Goal: Task Accomplishment & Management: Use online tool/utility

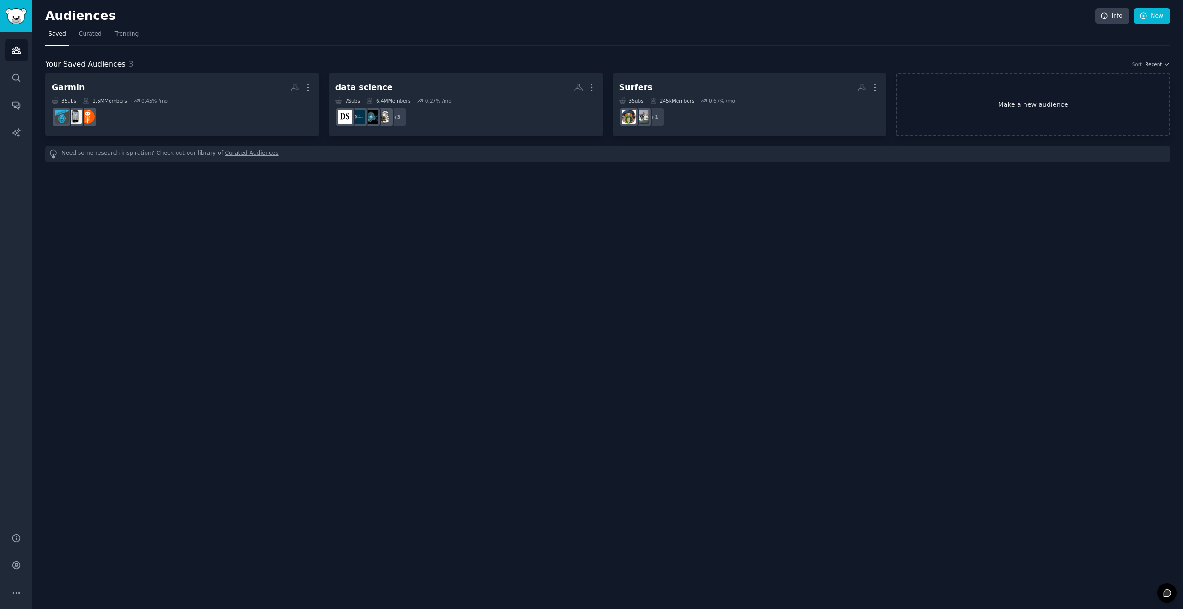
click at [1047, 108] on link "Make a new audience" at bounding box center [1033, 104] width 274 height 63
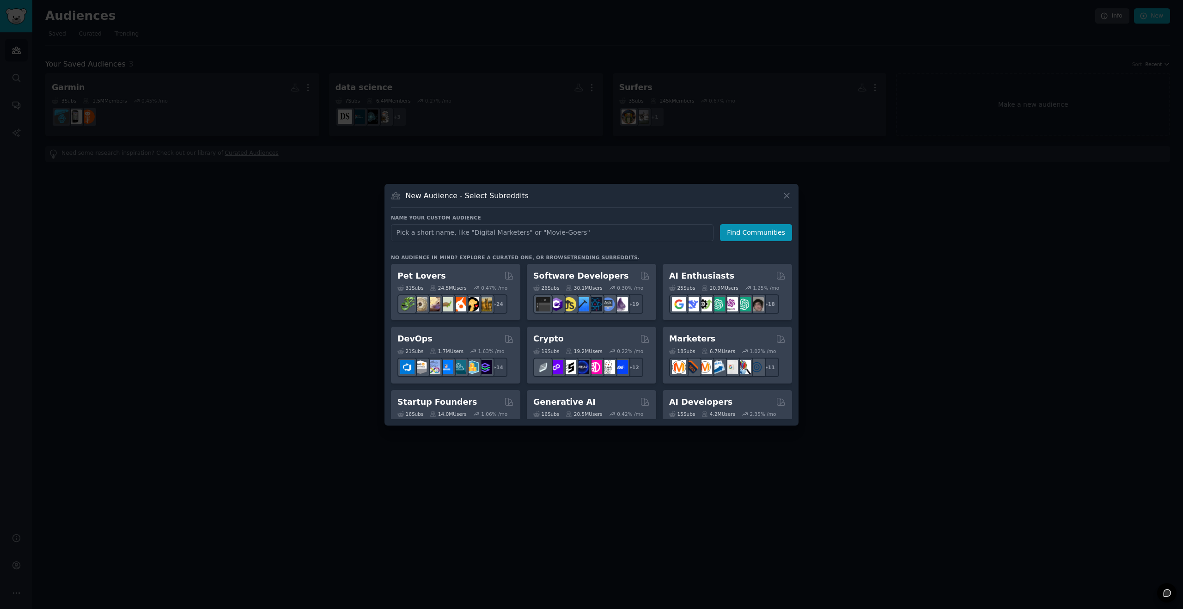
click at [455, 233] on input "text" at bounding box center [552, 232] width 322 height 17
type input "Hausbesitzer und Wohnungseigentümer"
click at [739, 234] on button "Find Communities" at bounding box center [756, 232] width 72 height 17
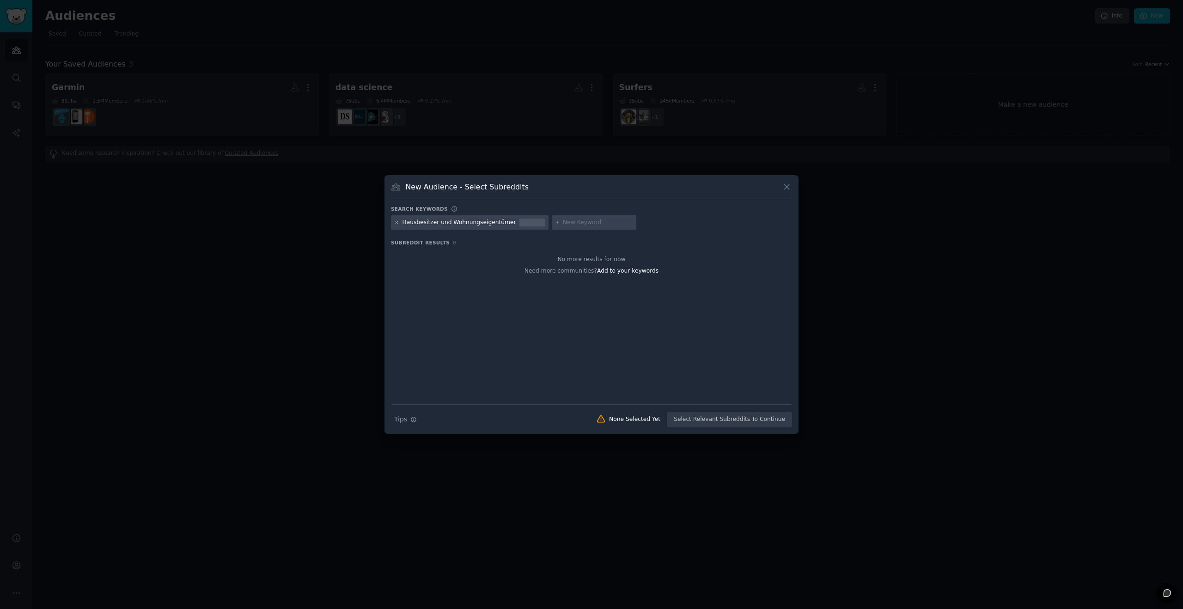
click at [398, 223] on icon at bounding box center [396, 222] width 5 height 5
click at [434, 221] on input "text" at bounding box center [437, 223] width 70 height 8
type input "homeowner"
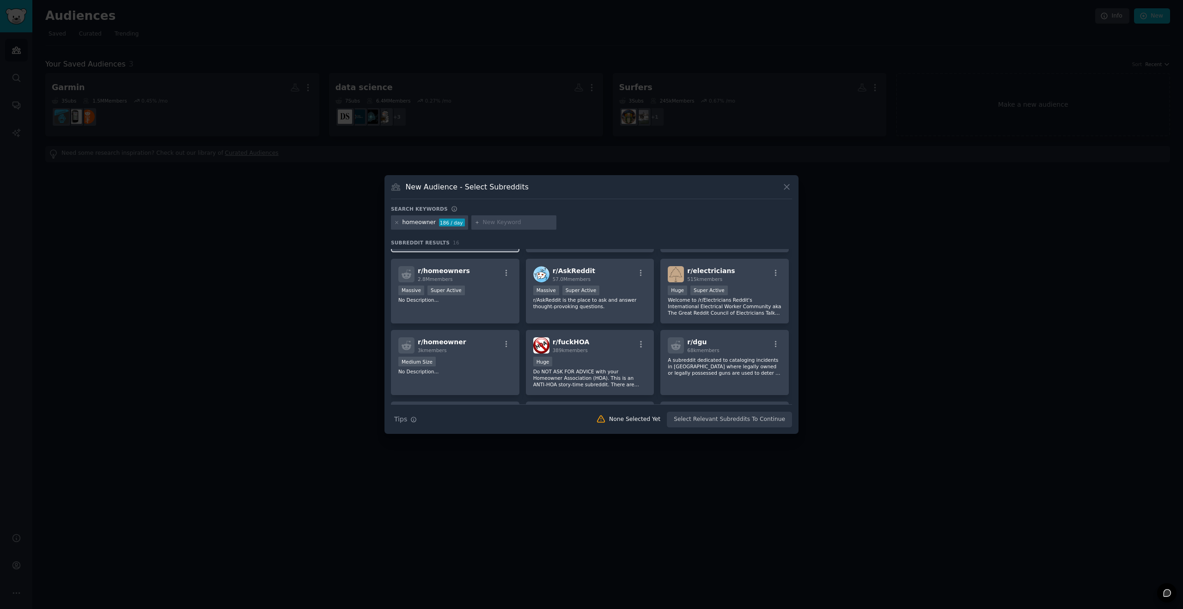
scroll to position [63, 0]
click at [484, 277] on div "r/ homeowners 2.8M members" at bounding box center [455, 273] width 114 height 16
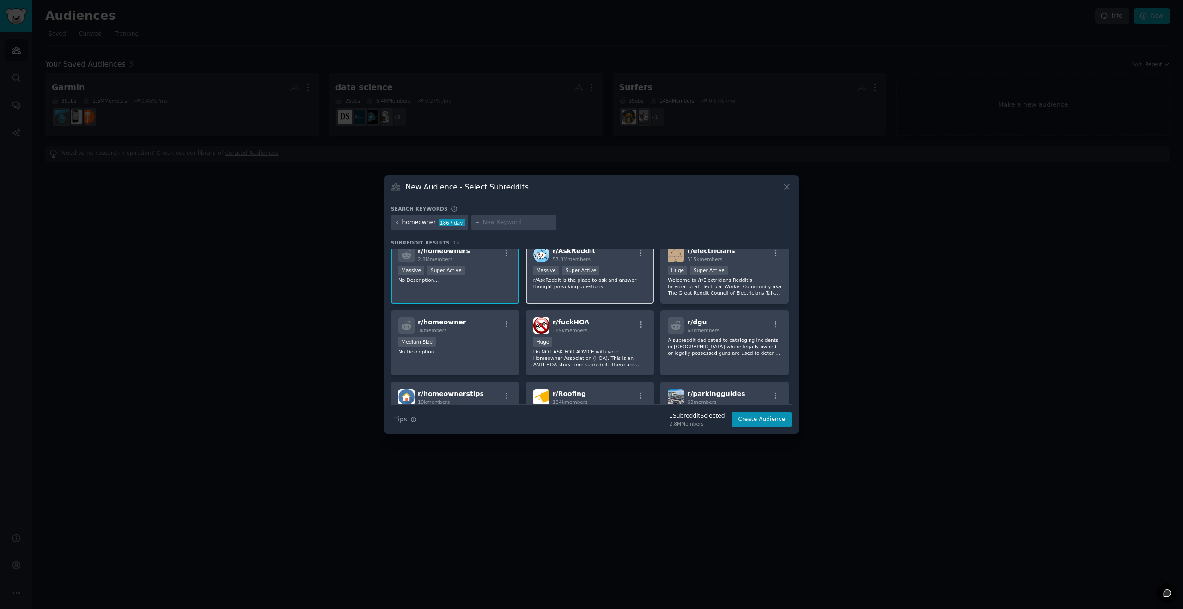
scroll to position [88, 0]
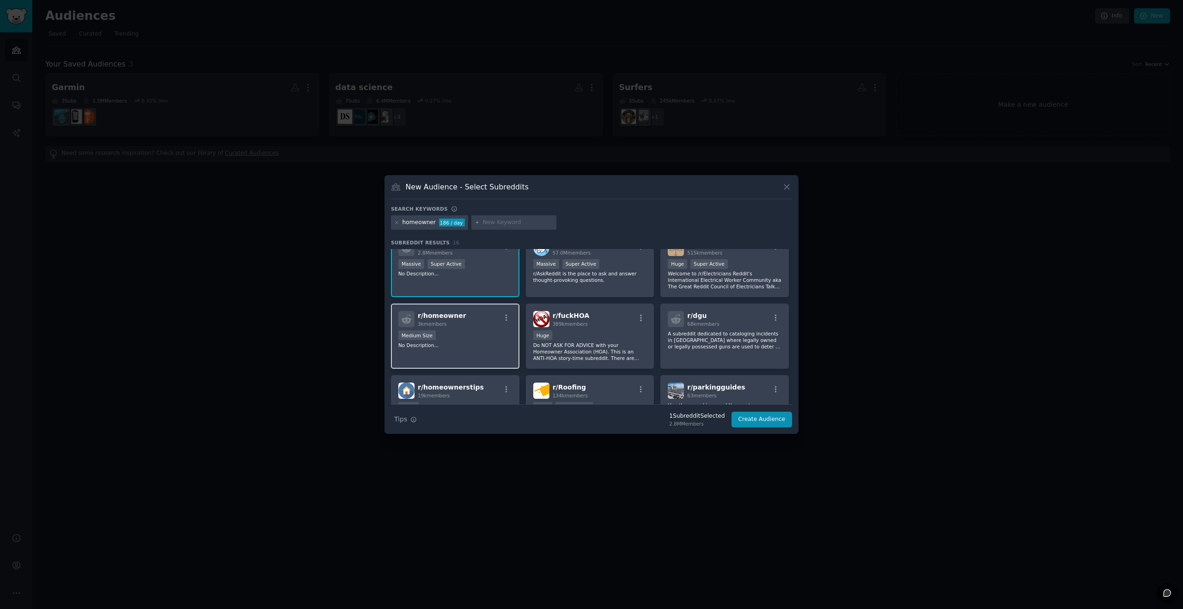
click at [481, 337] on div "Medium Size" at bounding box center [455, 336] width 114 height 12
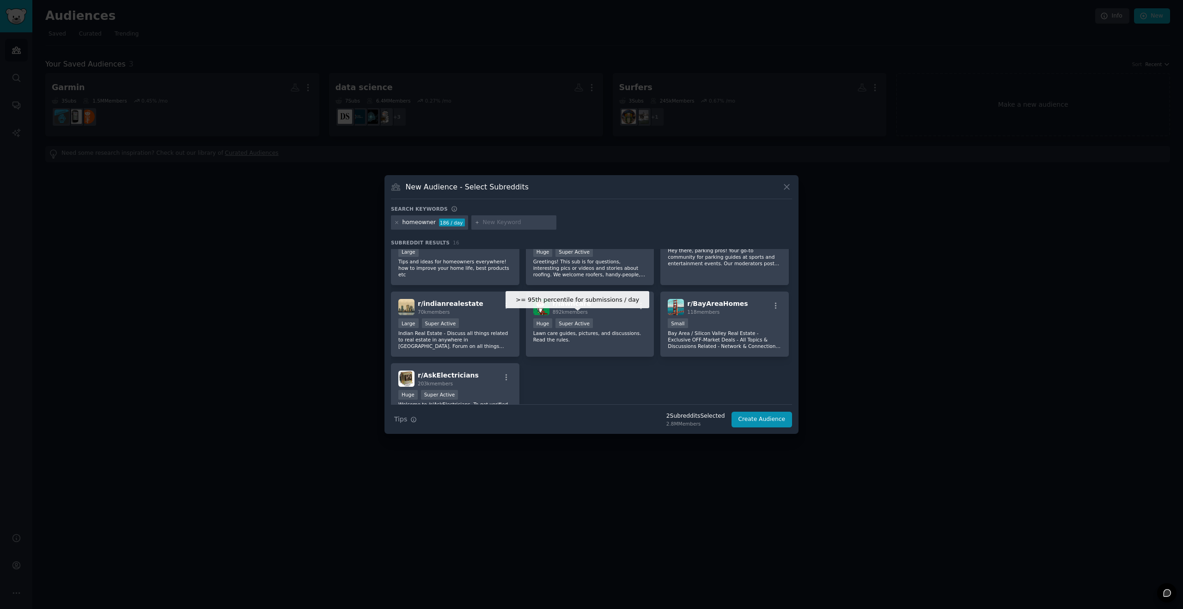
scroll to position [0, 0]
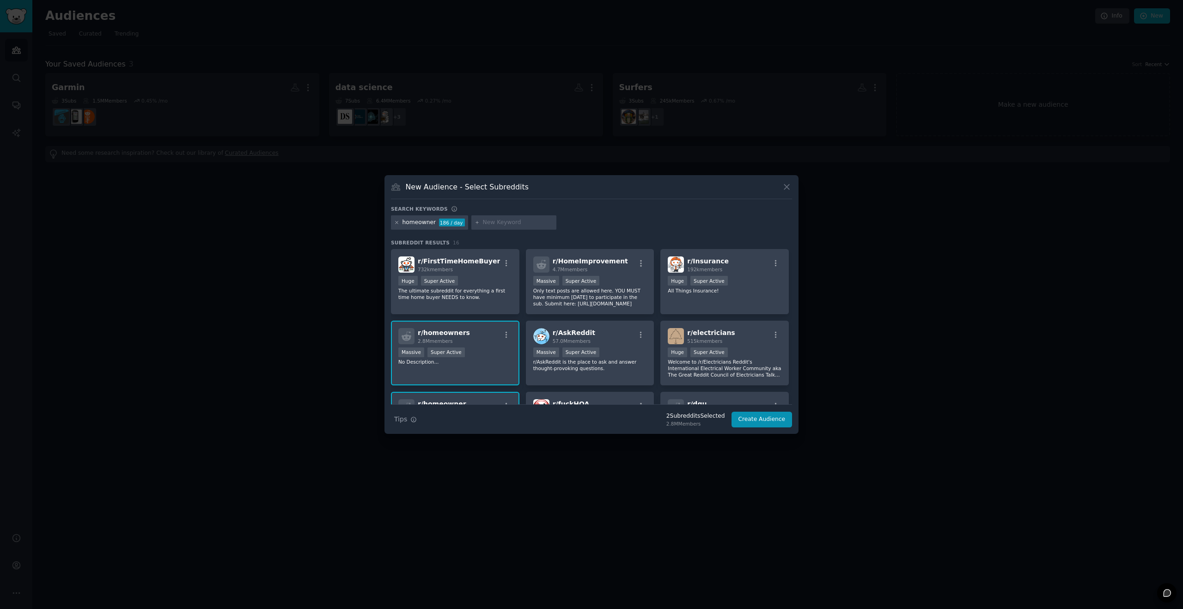
click at [395, 221] on icon at bounding box center [396, 222] width 5 height 5
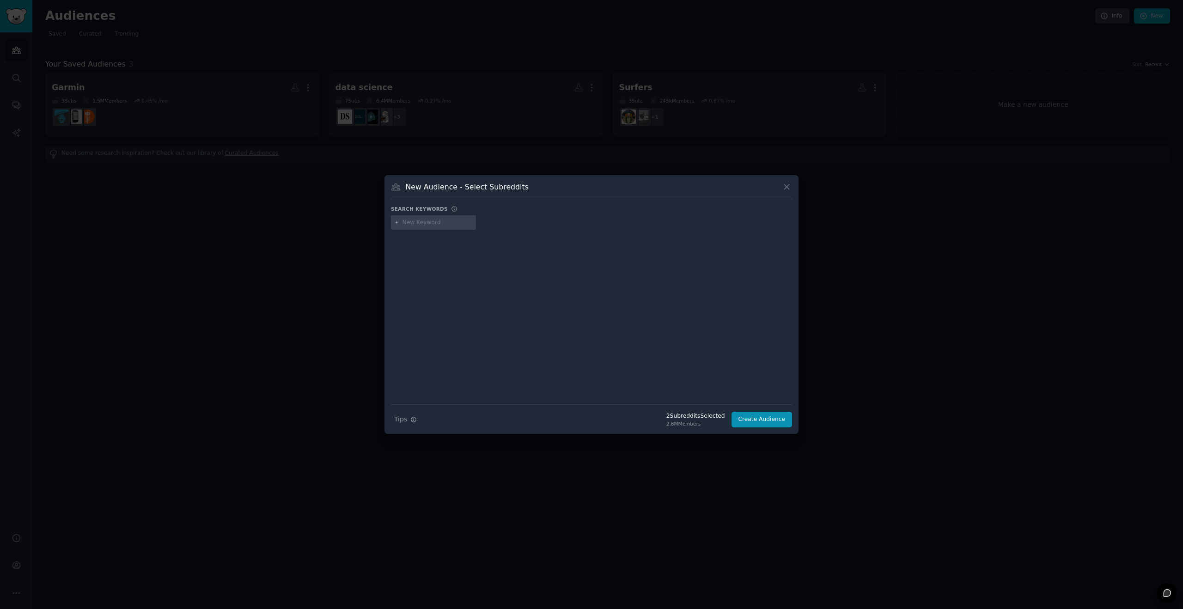
click at [420, 224] on input "text" at bounding box center [437, 223] width 70 height 8
type input "hauseigentümer"
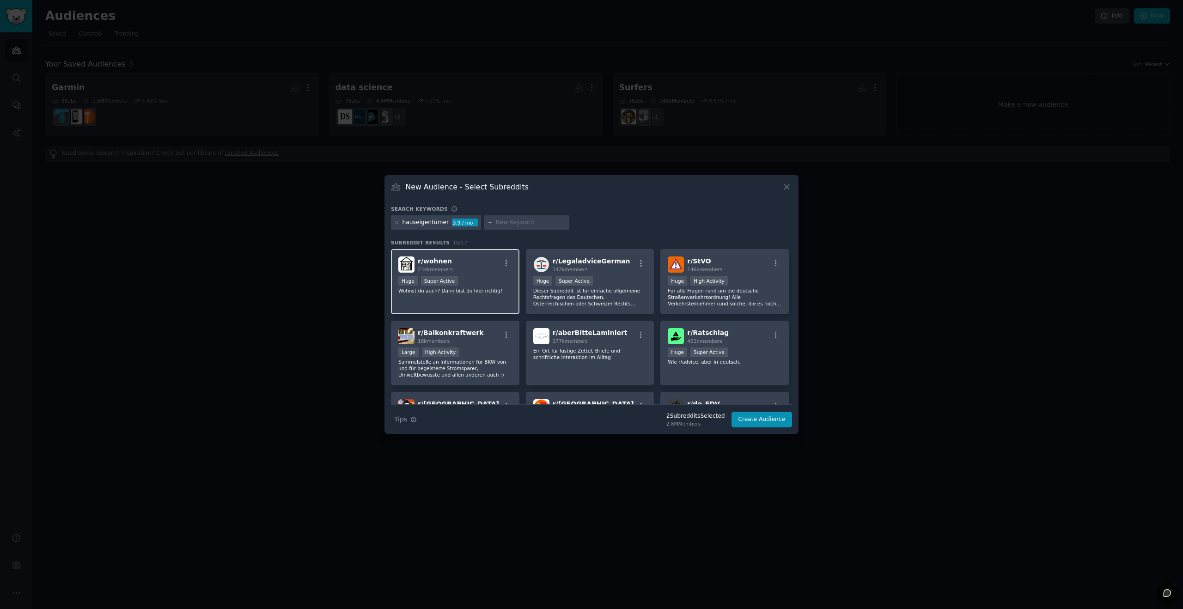
click at [467, 264] on div "r/ wohnen 234k members" at bounding box center [455, 264] width 114 height 16
click at [501, 223] on input "text" at bounding box center [531, 223] width 70 height 8
type input "vermieten"
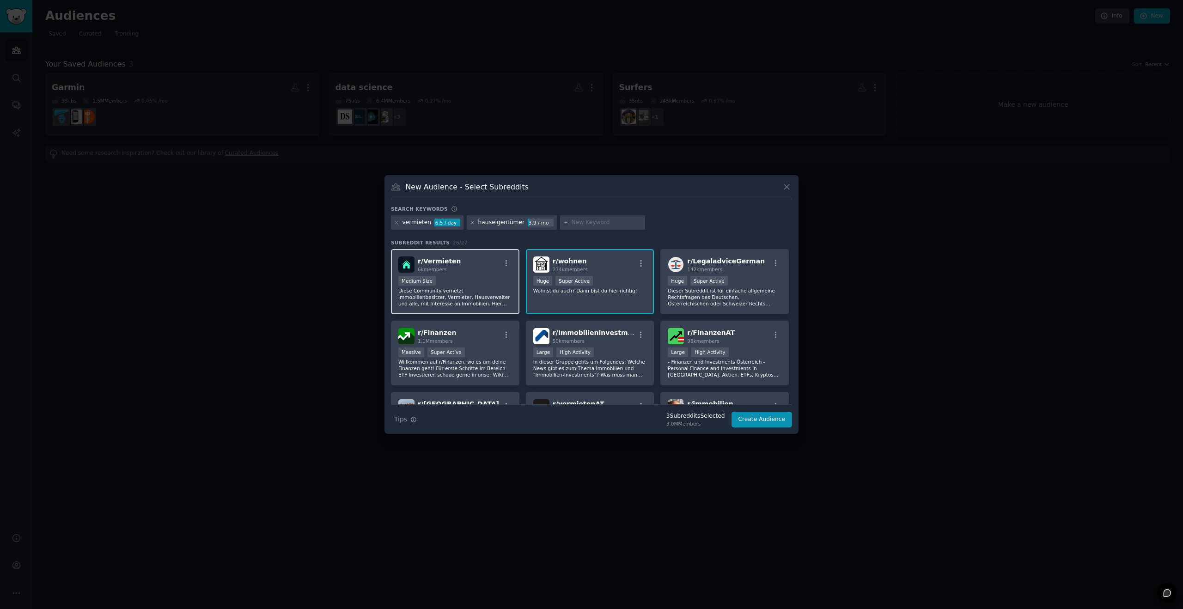
click at [467, 266] on div "r/ Vermieten 6k members" at bounding box center [455, 264] width 114 height 16
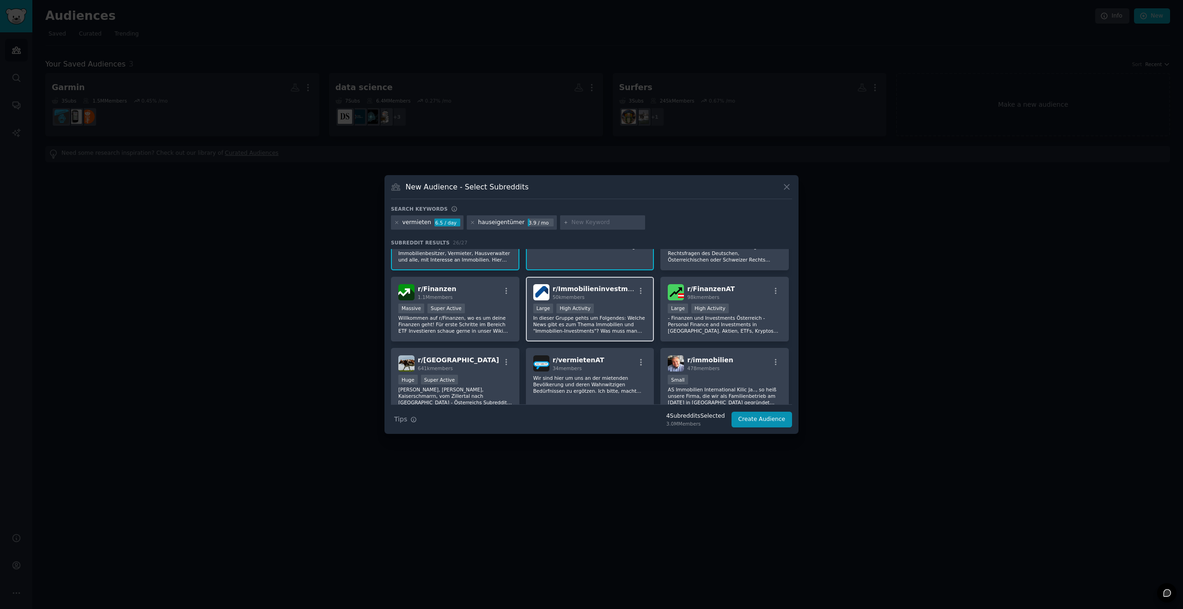
scroll to position [47, 0]
click at [616, 304] on div "Large High Activity" at bounding box center [590, 307] width 114 height 12
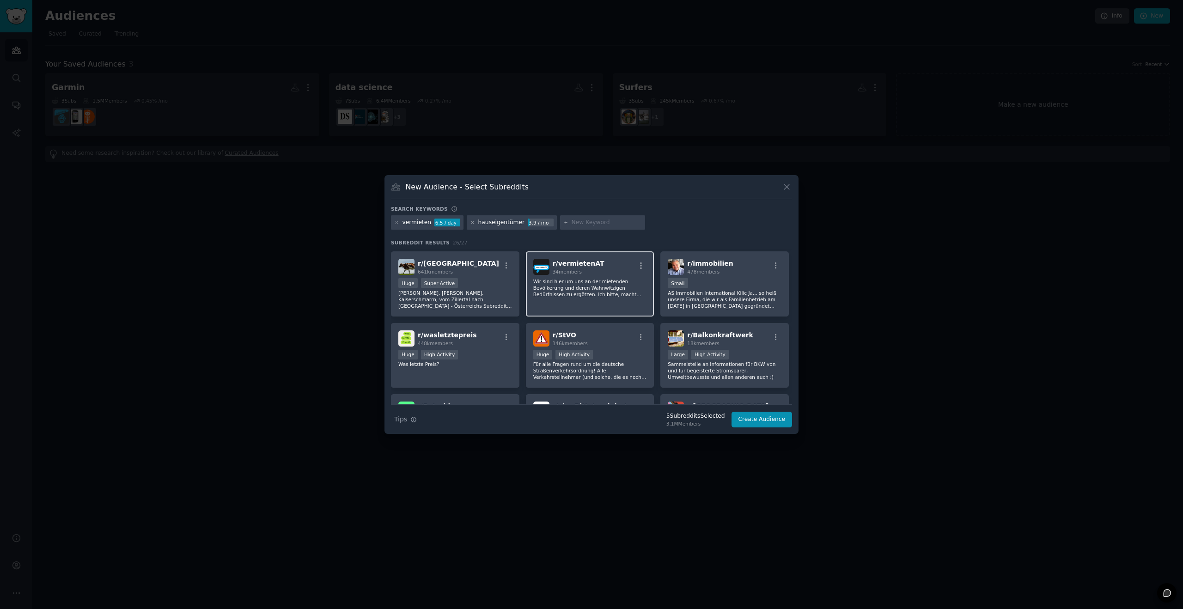
scroll to position [141, 0]
click at [708, 277] on div "r/ immobilien 478 members 100 - 1000 members Small AS Immobilien International …" at bounding box center [724, 283] width 128 height 65
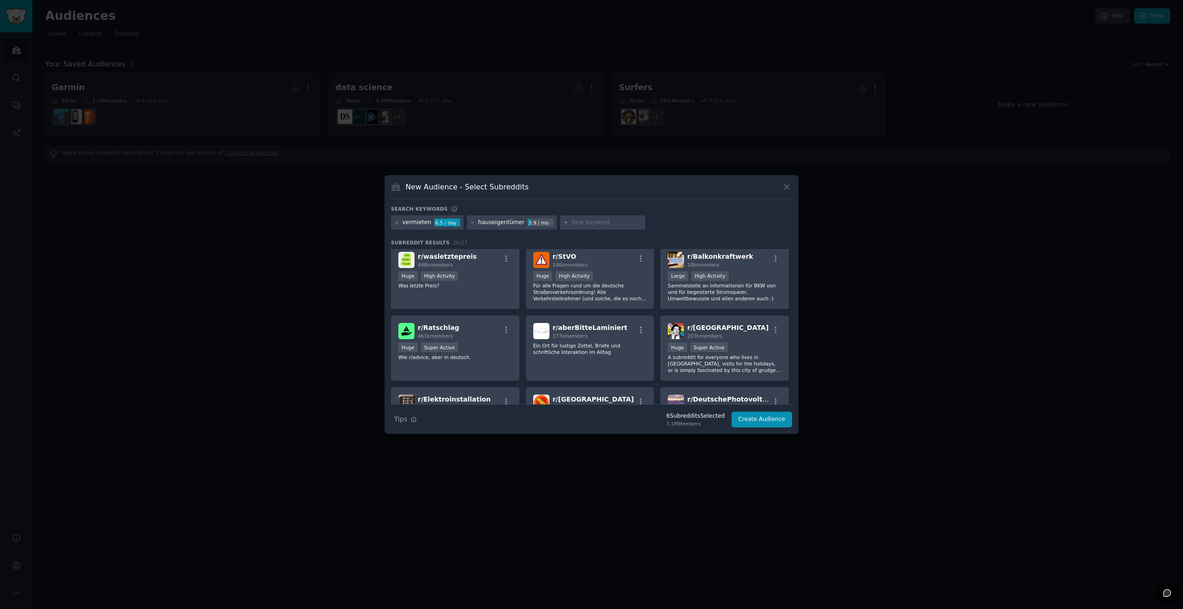
scroll to position [0, 0]
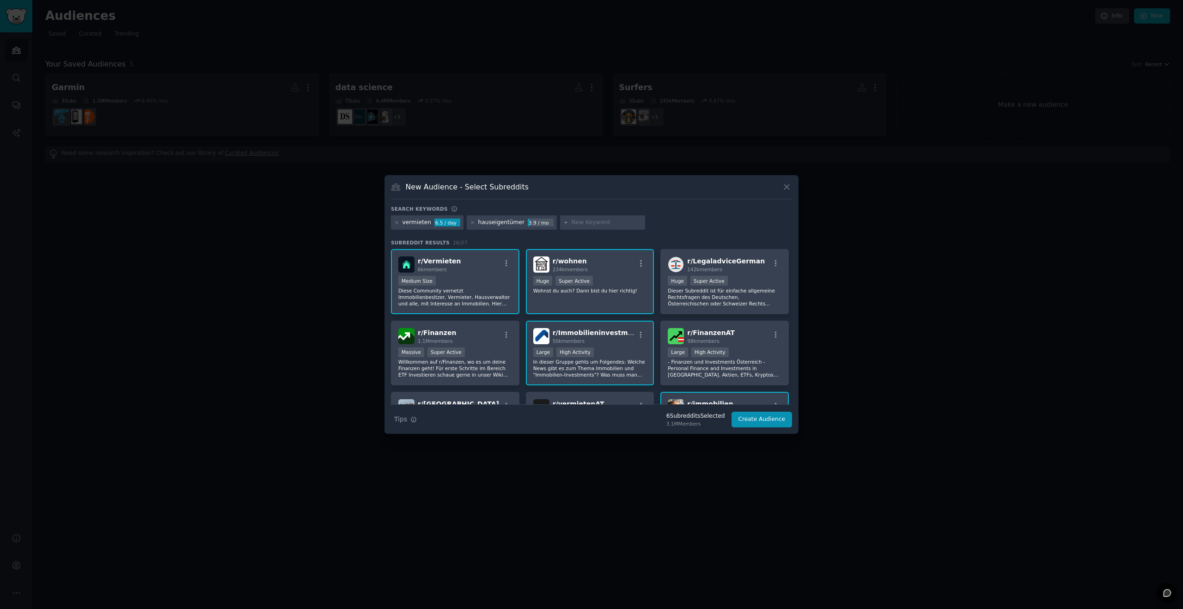
click at [572, 222] on input "text" at bounding box center [606, 223] width 70 height 8
type input "vermieter"
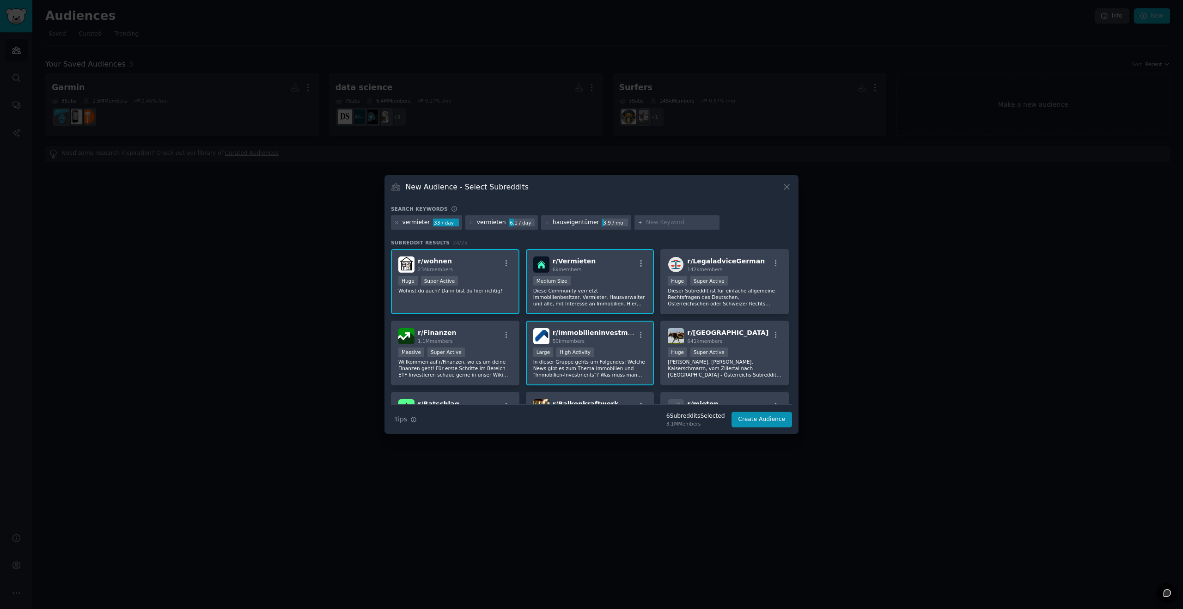
click at [646, 222] on input "text" at bounding box center [681, 223] width 70 height 8
type input "wohnung kaufen"
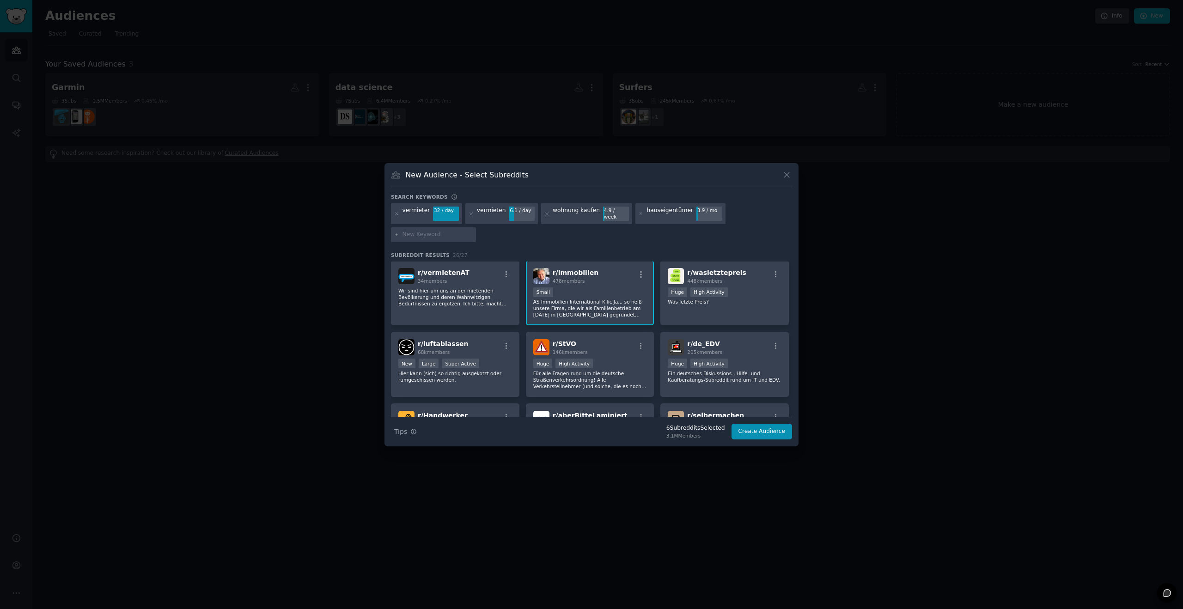
scroll to position [285, 0]
type input "immobilie kaufen"
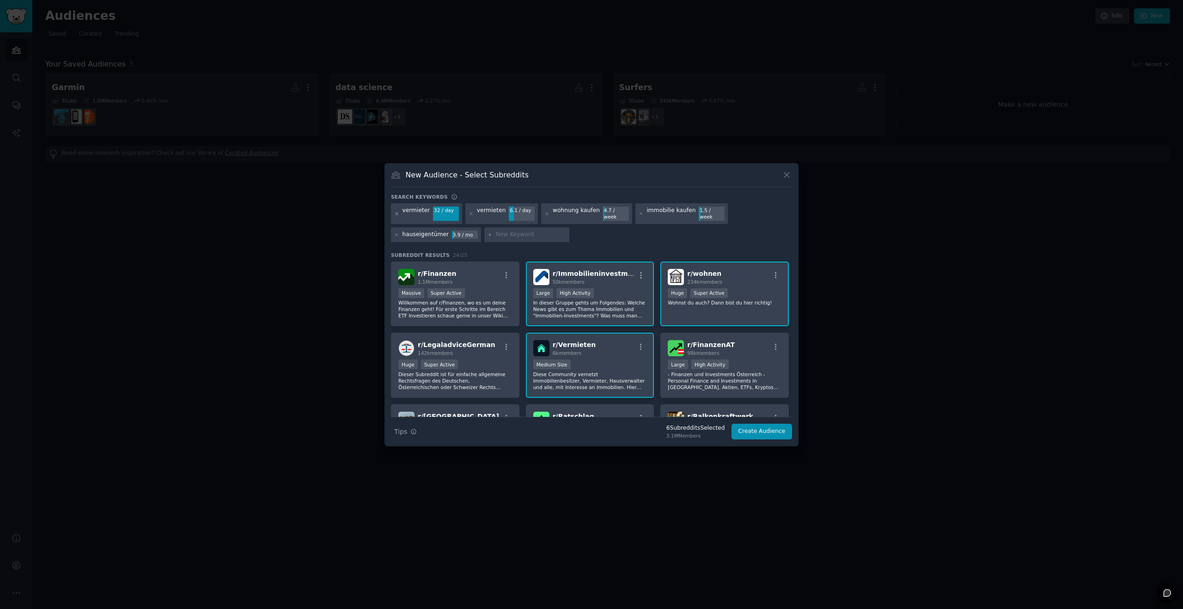
click at [397, 213] on icon at bounding box center [396, 213] width 5 height 5
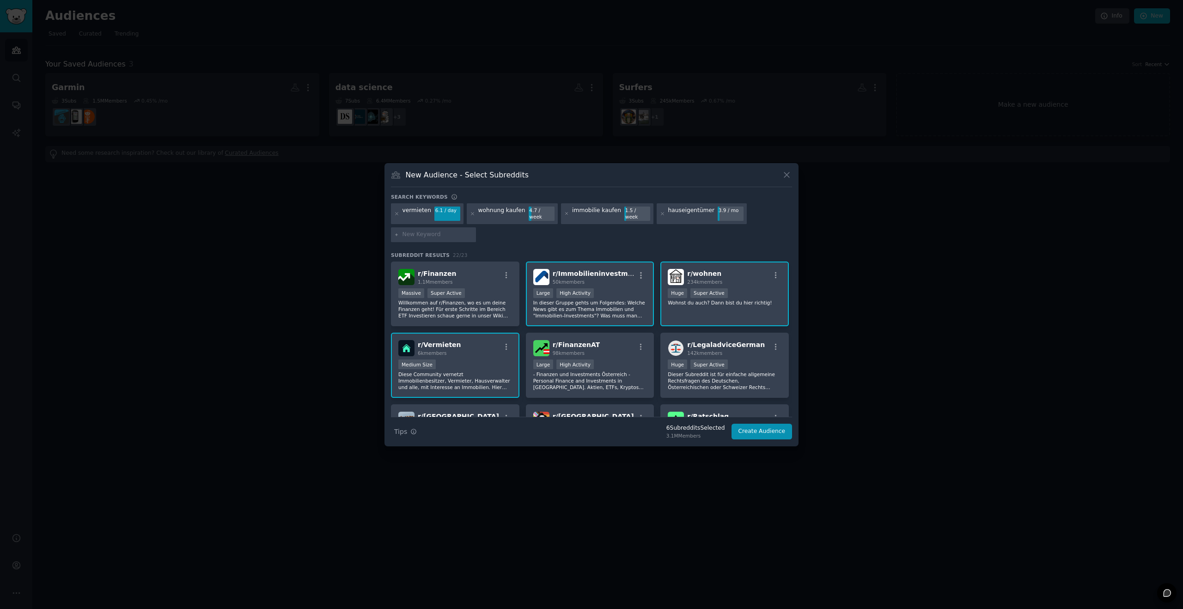
click at [397, 213] on icon at bounding box center [396, 213] width 5 height 5
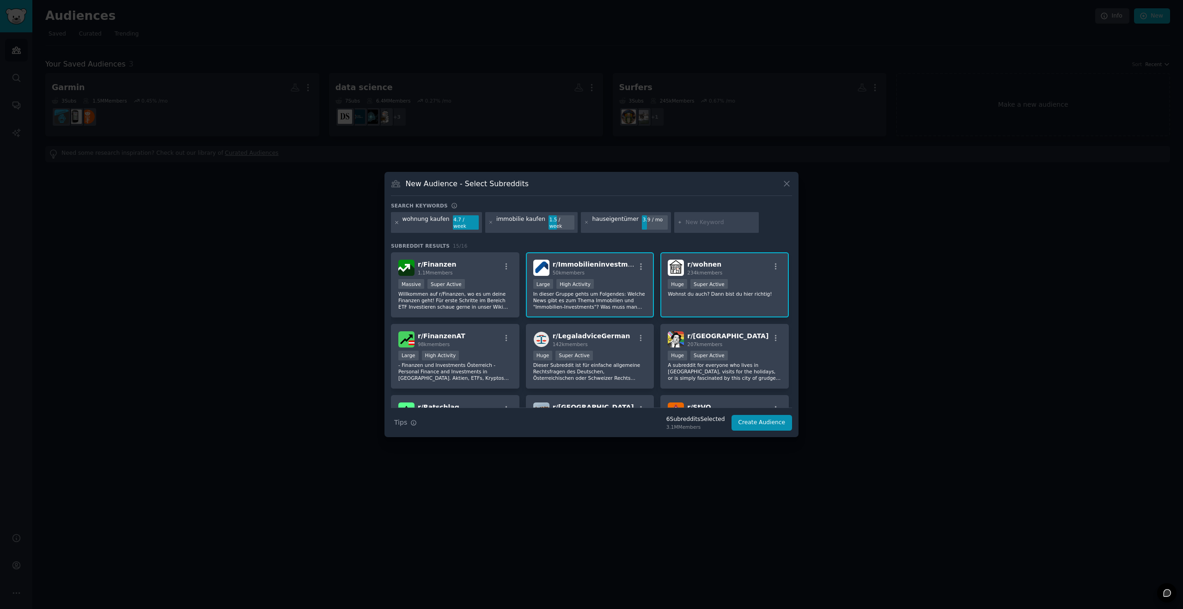
click at [395, 222] on icon at bounding box center [396, 222] width 5 height 5
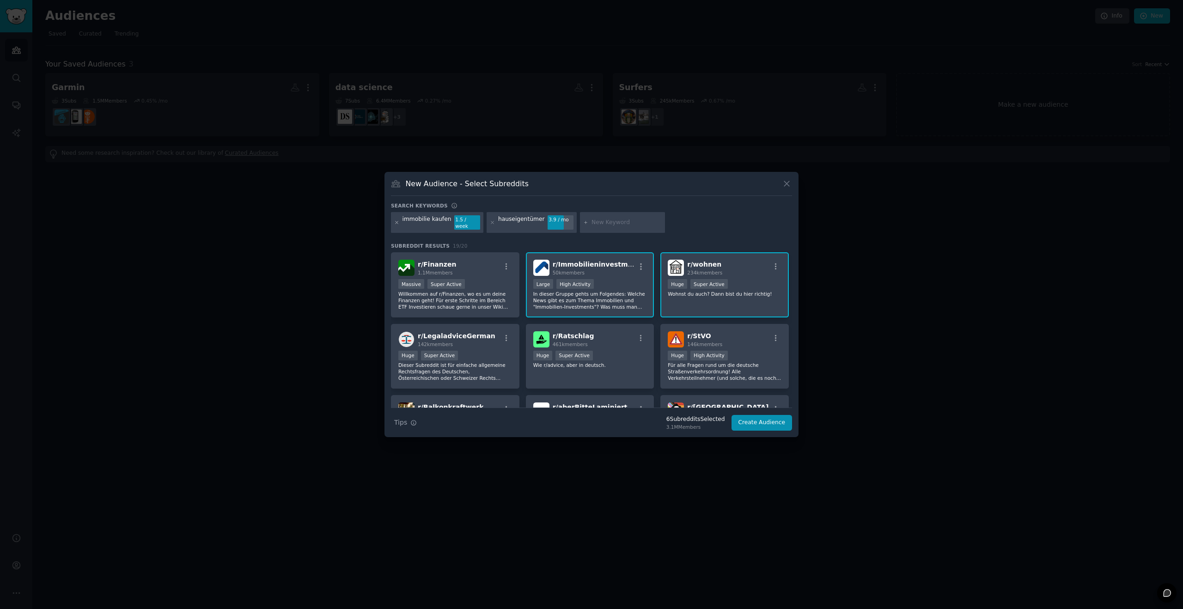
click at [396, 221] on icon at bounding box center [396, 222] width 5 height 5
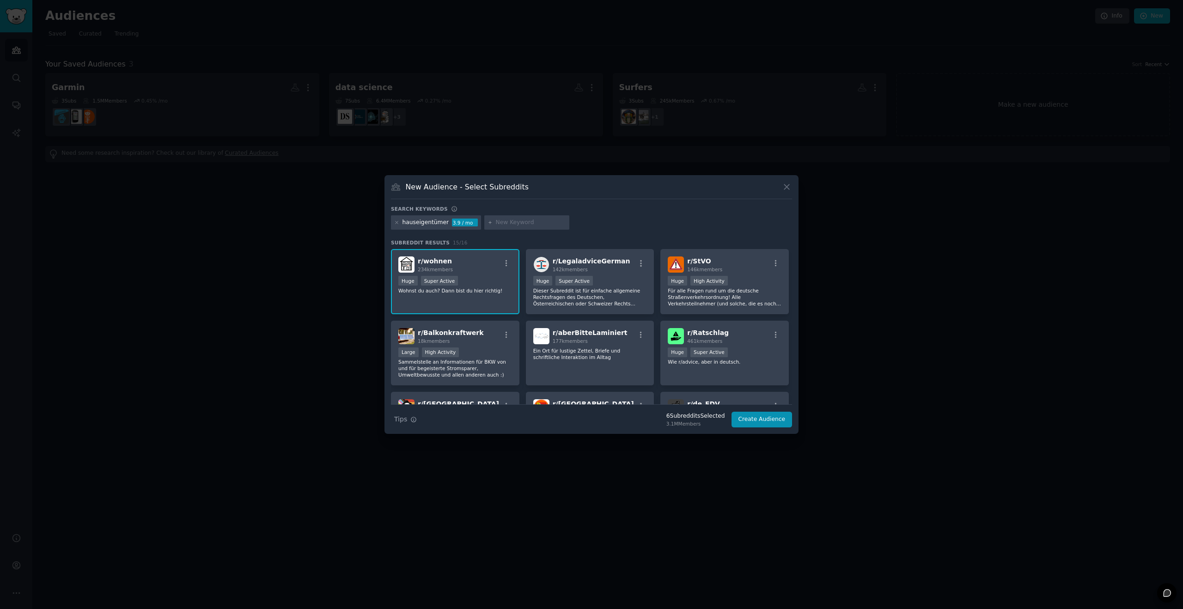
click at [509, 221] on input "text" at bounding box center [531, 223] width 70 height 8
type input "immobilie kaufen"
click at [398, 223] on icon at bounding box center [396, 222] width 5 height 5
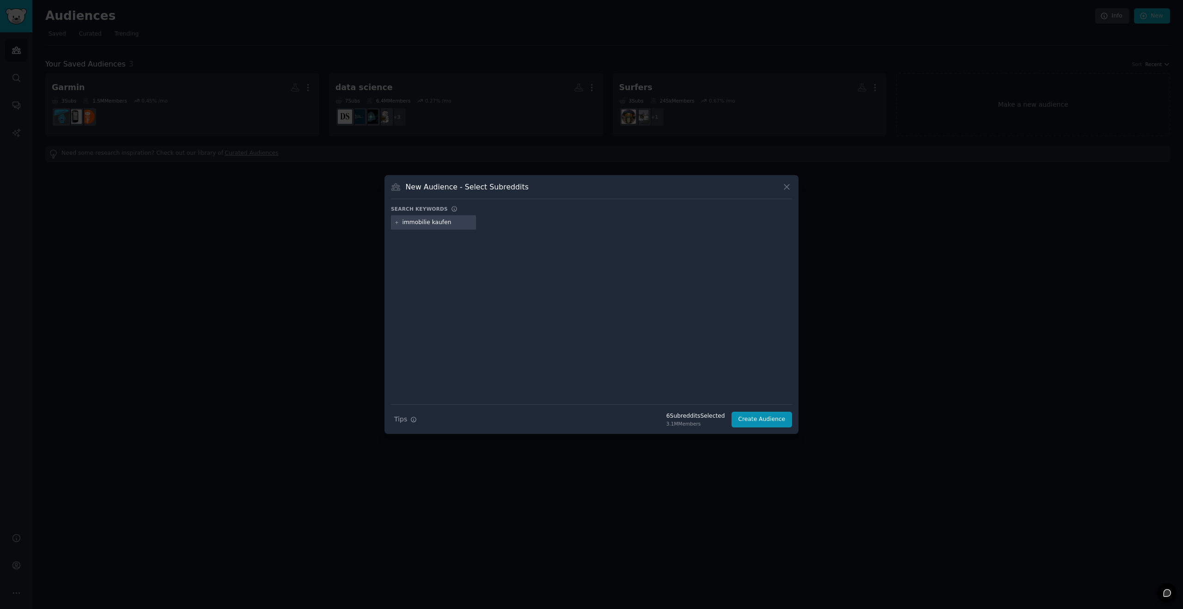
click at [437, 225] on input "immobilie kaufen" at bounding box center [437, 223] width 70 height 8
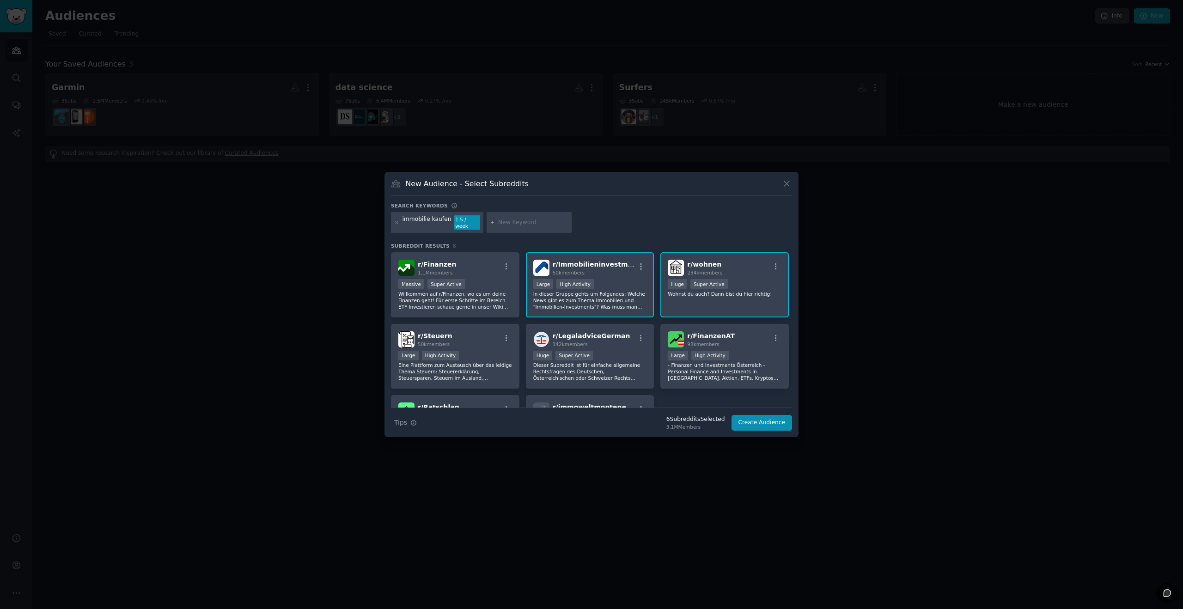
click at [501, 222] on input "text" at bounding box center [533, 223] width 70 height 8
type input "f"
click at [501, 222] on input "erste wohnung kaufen" at bounding box center [533, 223] width 70 height 8
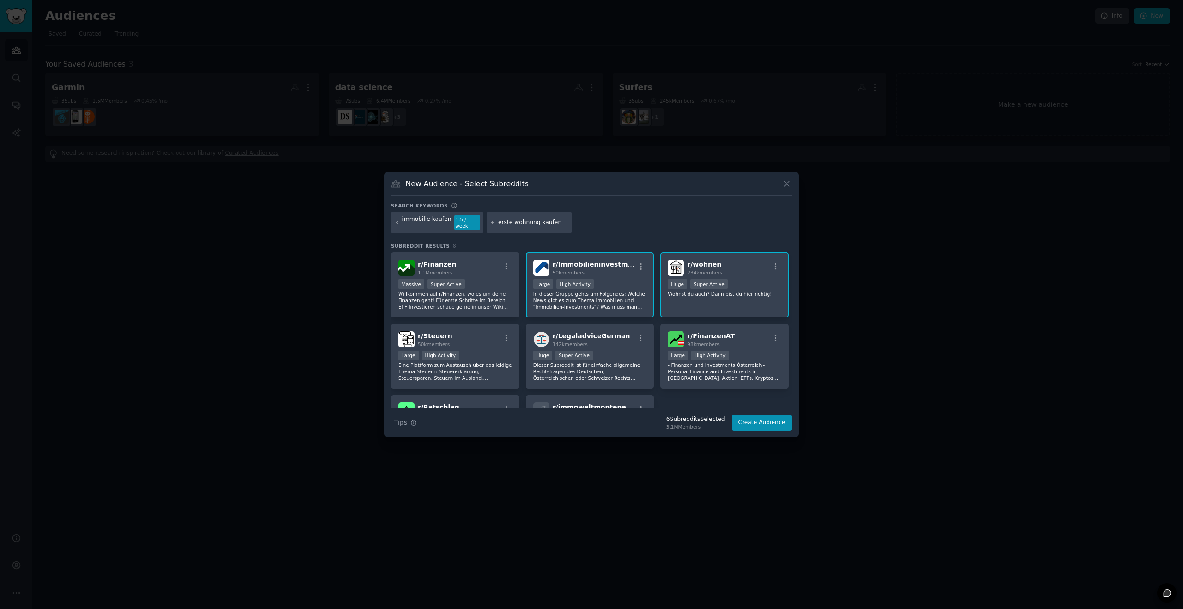
paste input "Privatvermieter"
type input "Privatvermieter"
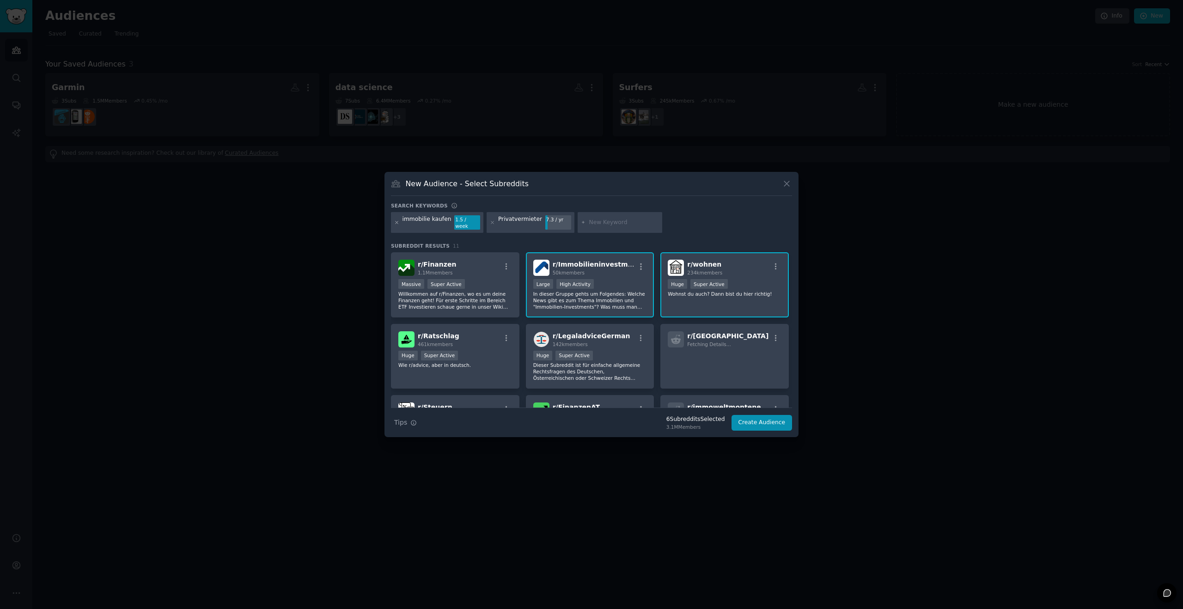
click at [396, 223] on icon at bounding box center [396, 222] width 5 height 5
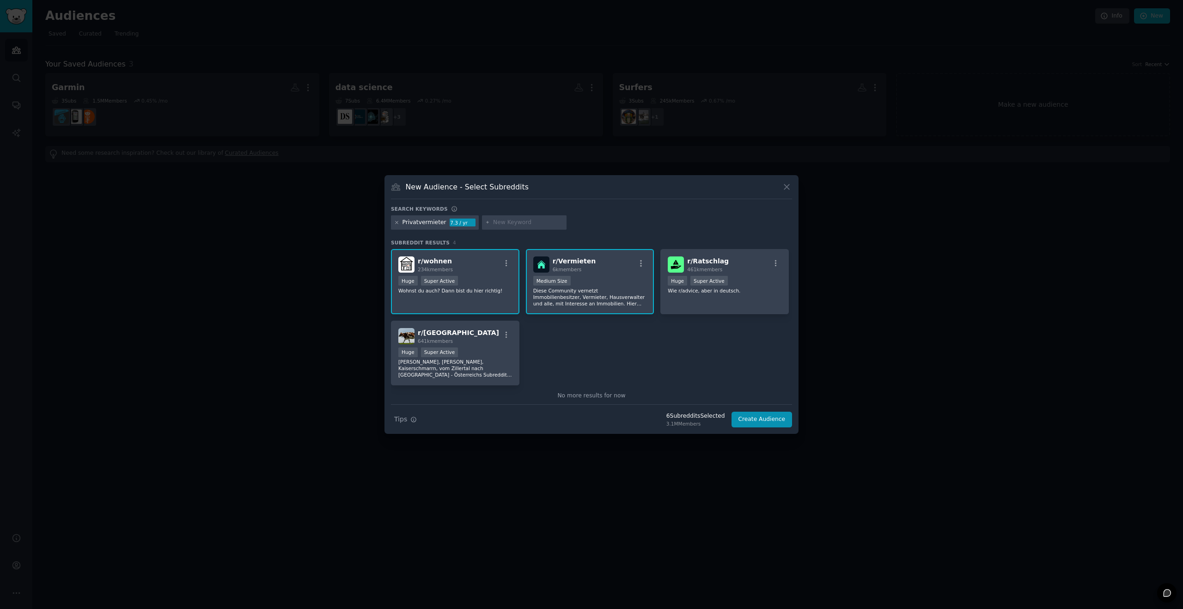
click at [397, 223] on icon at bounding box center [396, 222] width 2 height 2
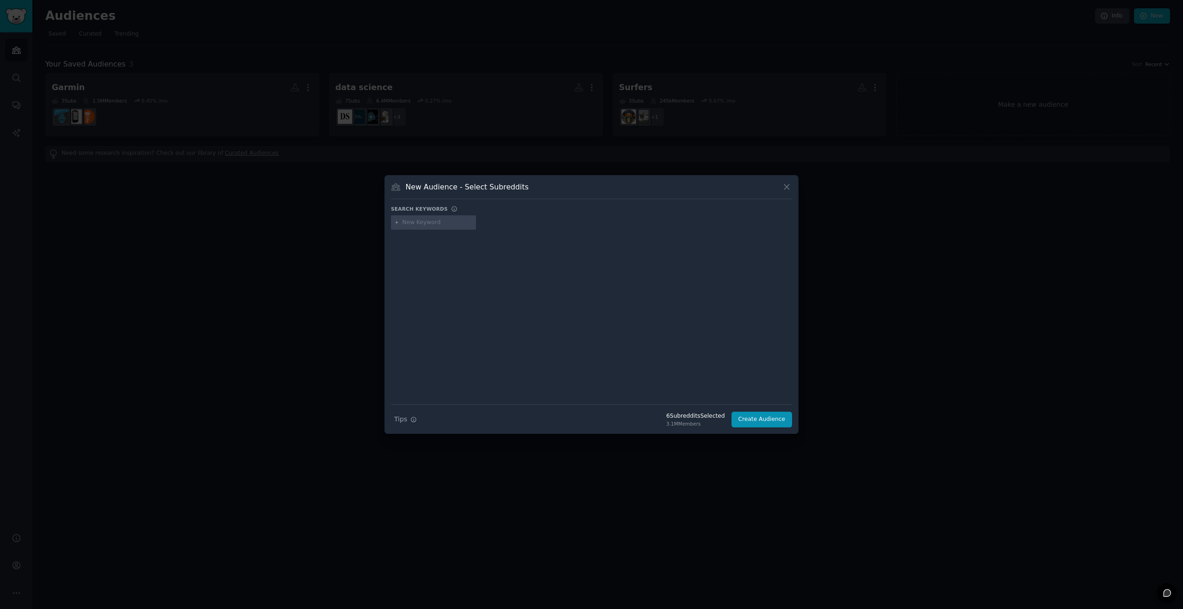
click at [408, 224] on input "text" at bounding box center [437, 223] width 70 height 8
paste input "Immobilienverwaltung"
type input "Immobilienverwaltung"
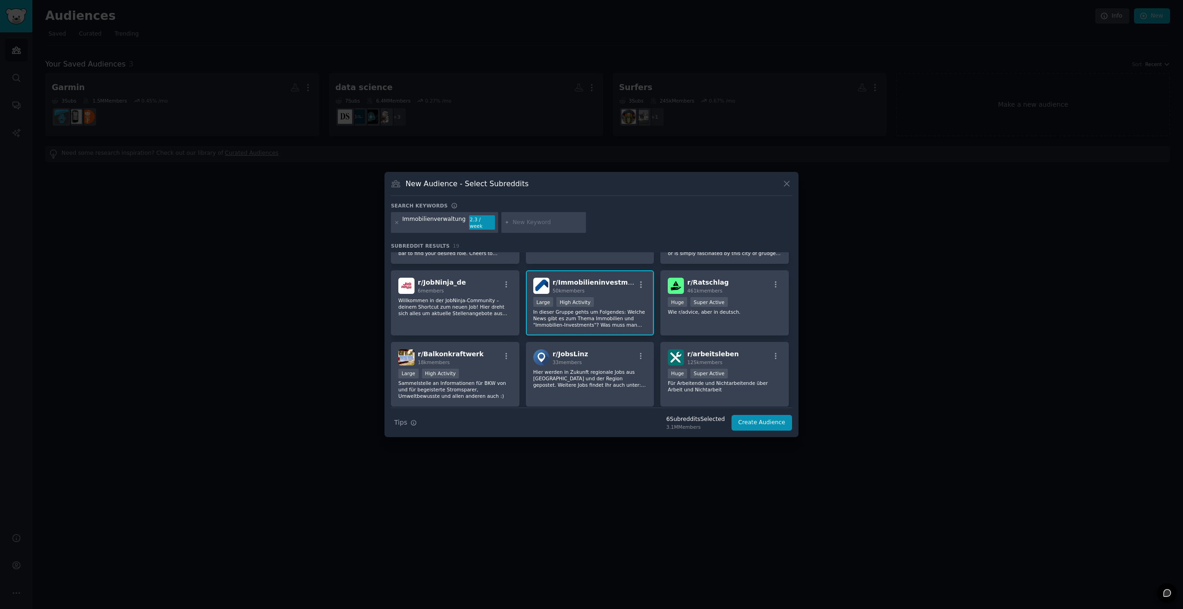
scroll to position [188, 0]
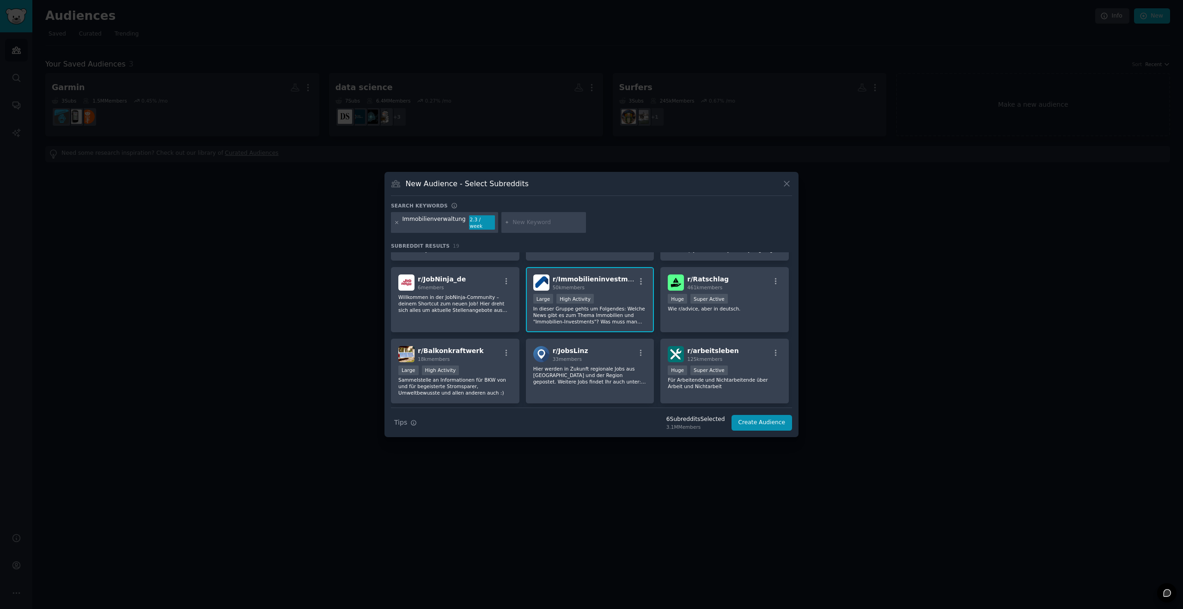
click at [396, 222] on icon at bounding box center [396, 222] width 5 height 5
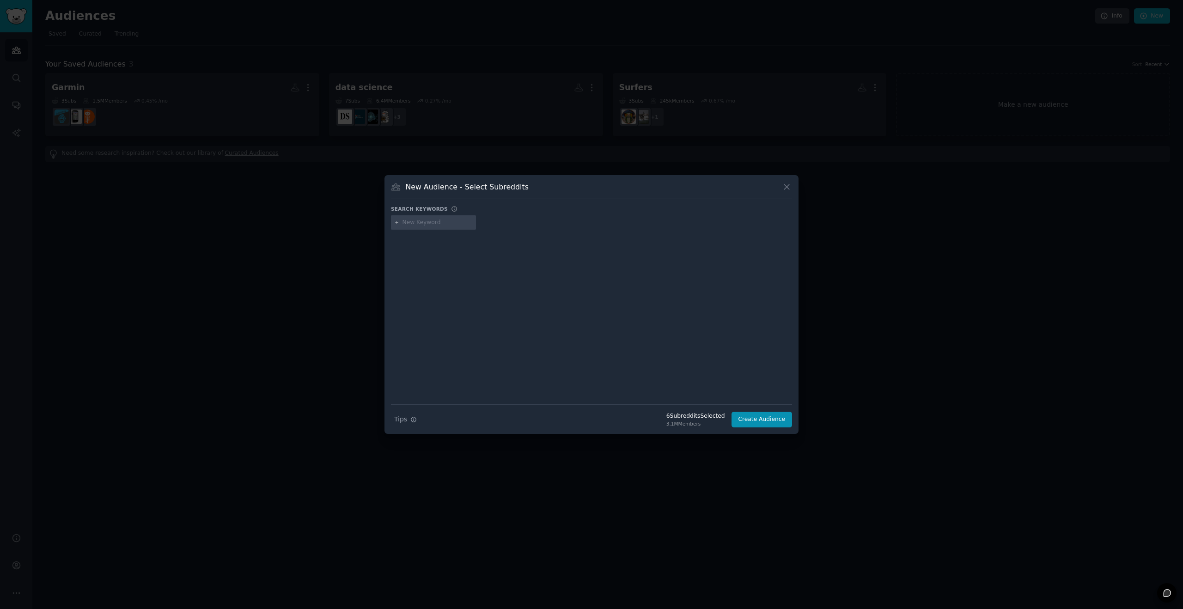
click at [414, 219] on input "text" at bounding box center [437, 223] width 70 height 8
type input "vermietung"
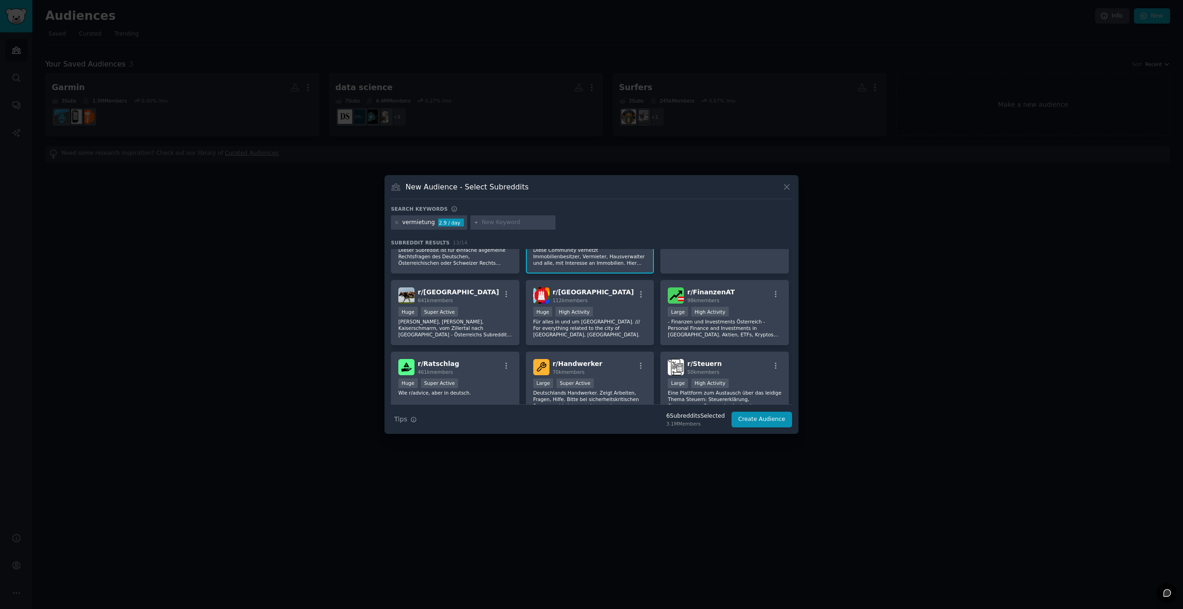
scroll to position [112, 0]
click at [760, 420] on button "Create Audience" at bounding box center [761, 420] width 61 height 16
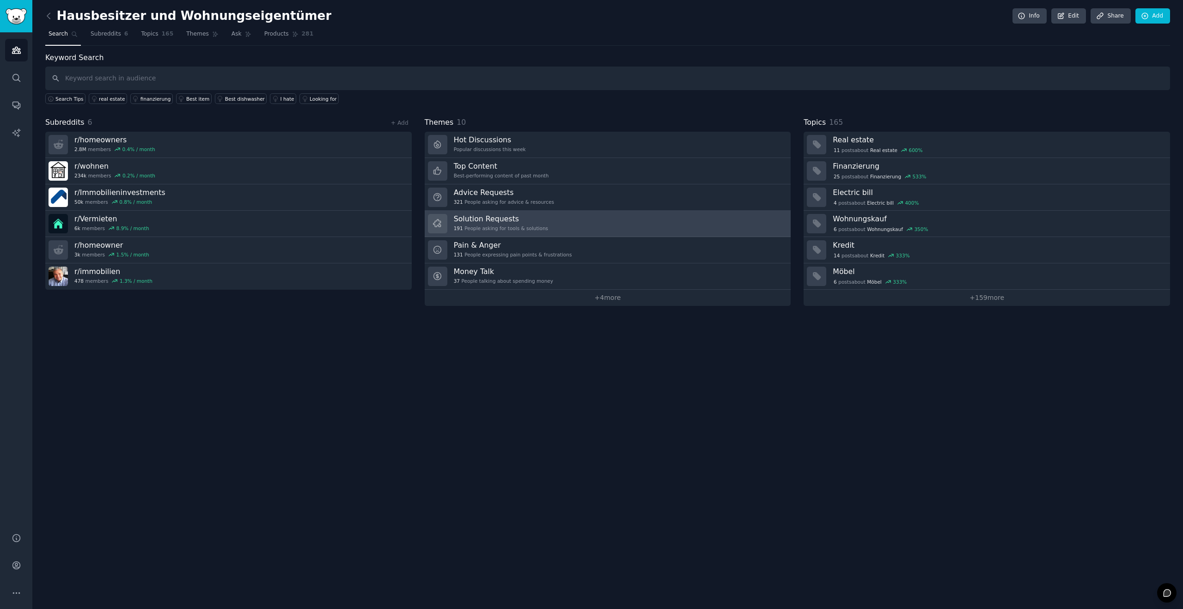
click at [519, 229] on div "191 People asking for tools & solutions" at bounding box center [501, 228] width 94 height 6
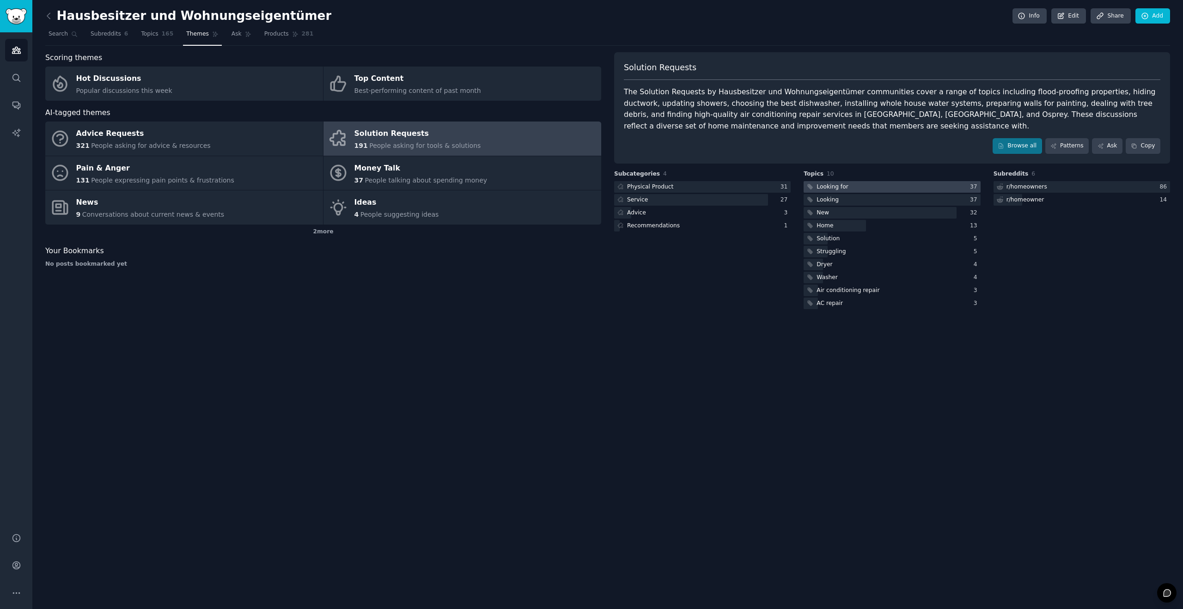
click at [869, 187] on div at bounding box center [891, 187] width 176 height 12
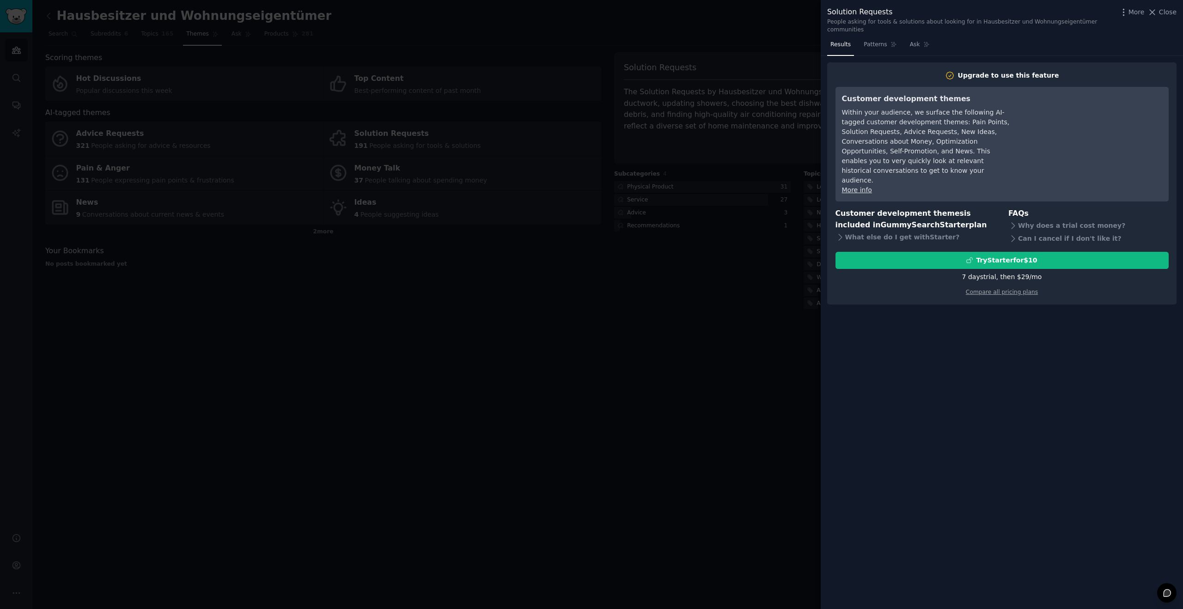
click at [997, 272] on div "7 days trial, then $ 29 /mo" at bounding box center [1002, 277] width 80 height 10
click at [986, 282] on div "Compare all pricing plans" at bounding box center [1001, 289] width 333 height 15
click at [1026, 219] on div "Why does a trial cost money?" at bounding box center [1088, 225] width 160 height 13
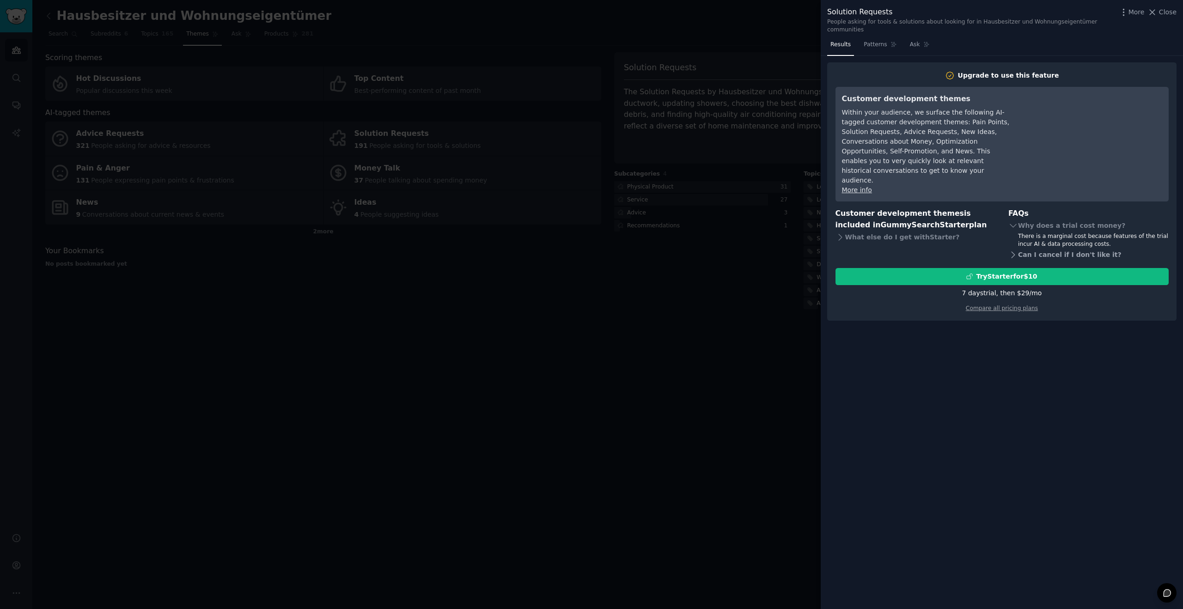
click at [1030, 249] on div "Can I cancel if I don't like it?" at bounding box center [1088, 255] width 160 height 13
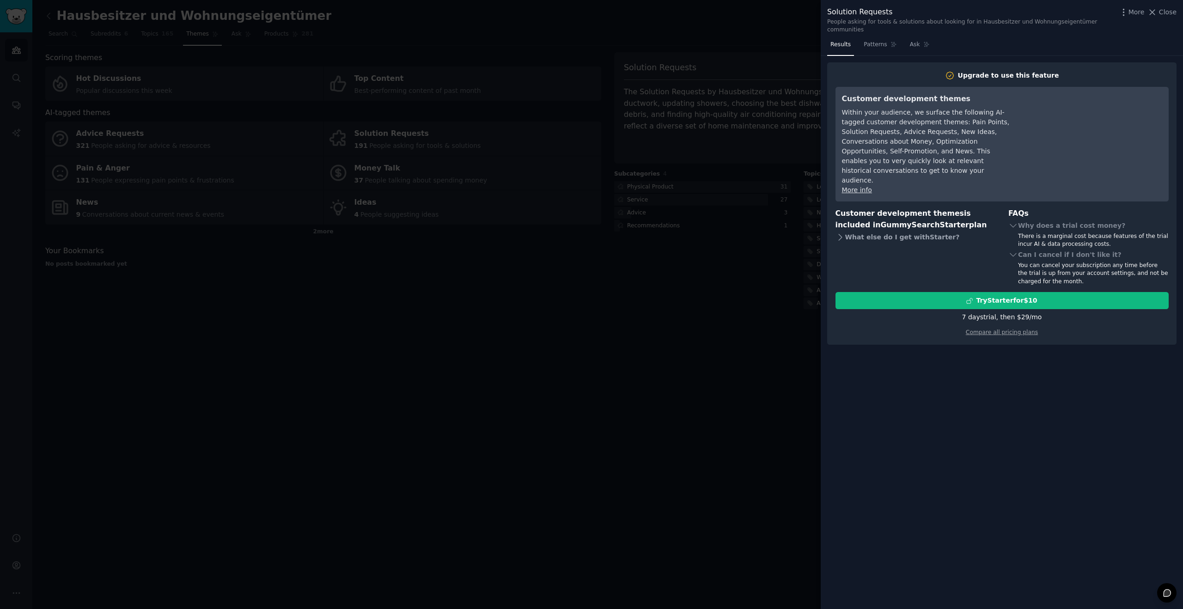
click at [854, 231] on div "What else do I get with Starter ?" at bounding box center [915, 237] width 160 height 13
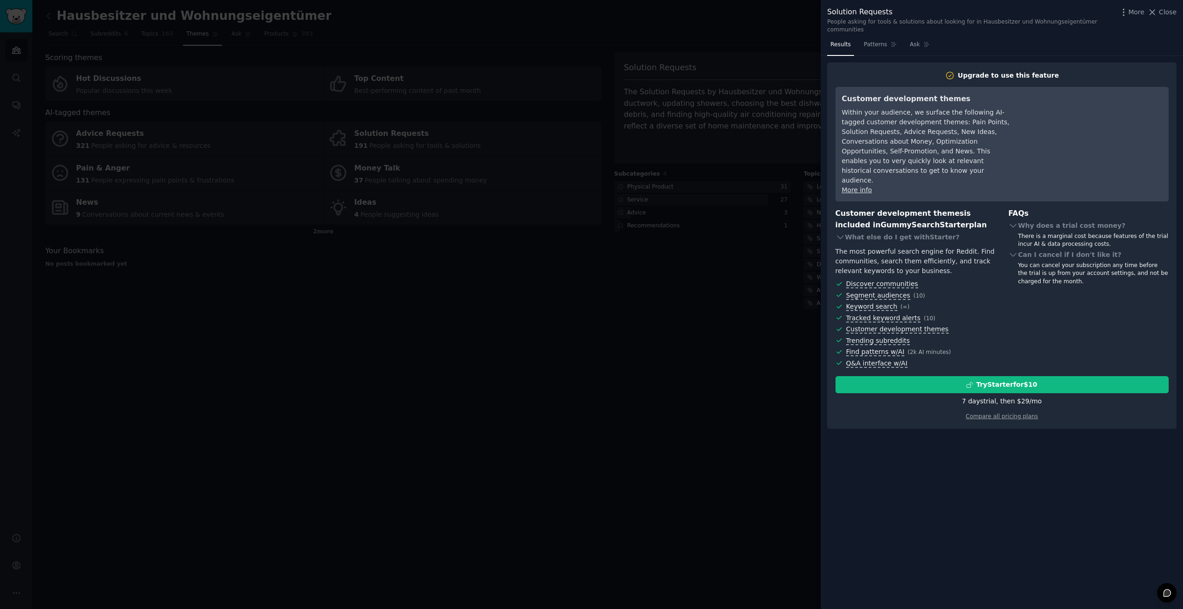
click at [661, 316] on div at bounding box center [591, 304] width 1183 height 609
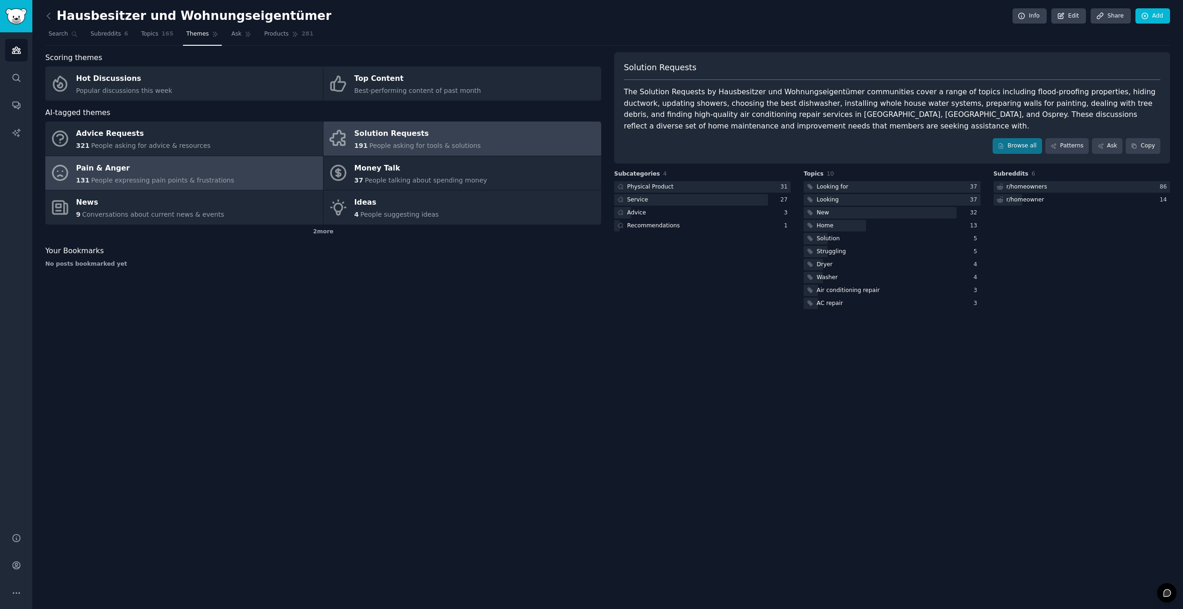
click at [137, 166] on div "Pain & Anger" at bounding box center [155, 168] width 158 height 15
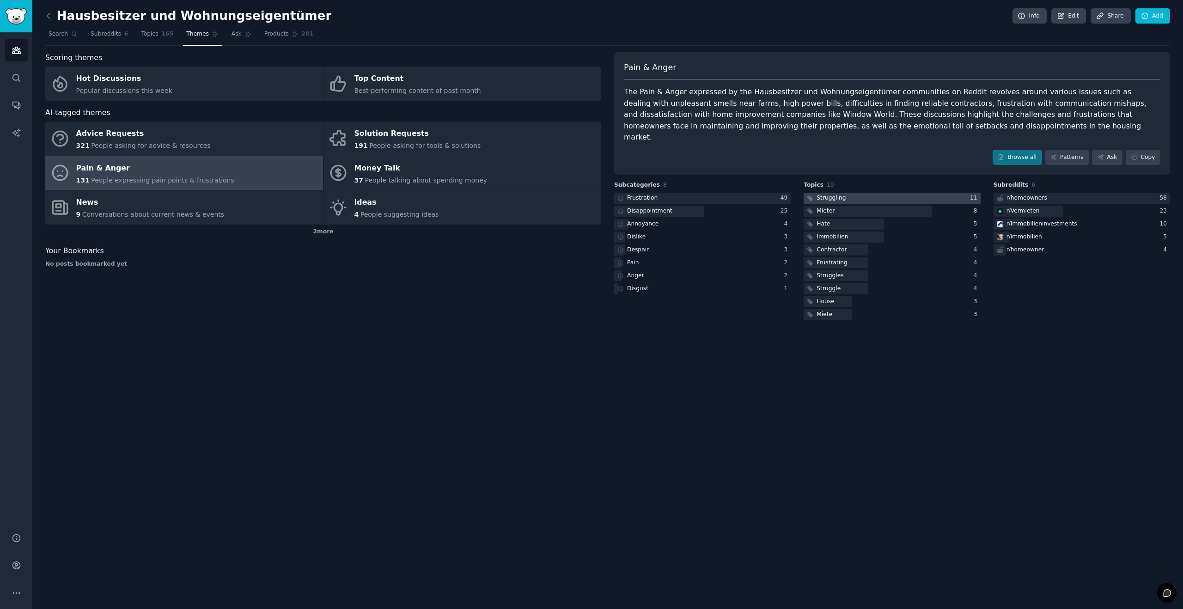
click at [826, 194] on div "Struggling" at bounding box center [830, 198] width 29 height 8
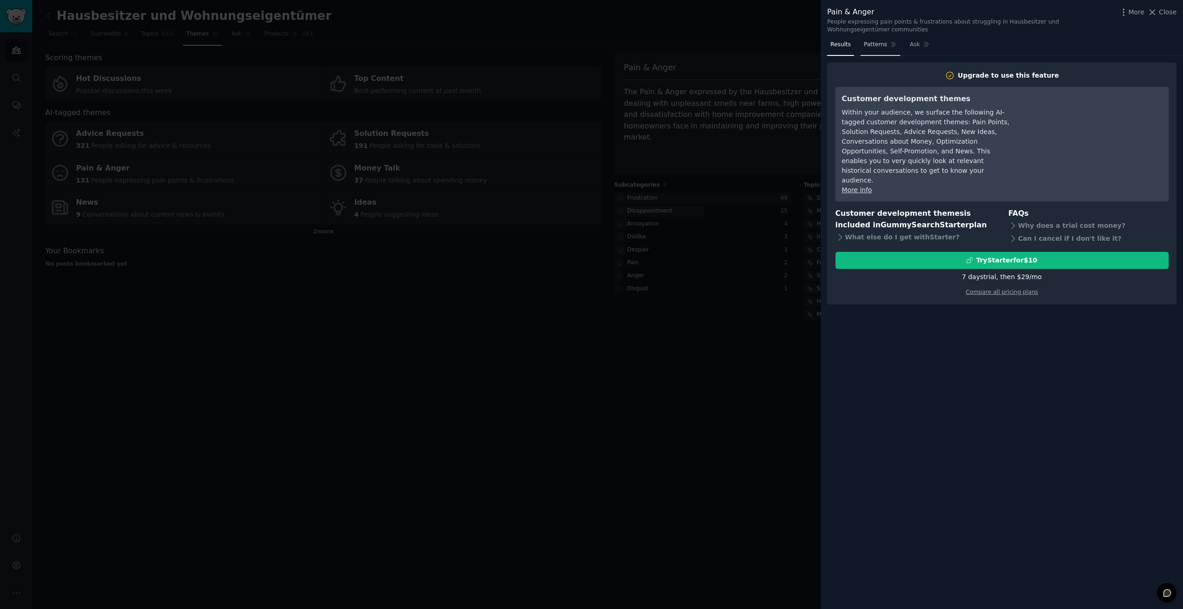
click at [880, 46] on span "Patterns" at bounding box center [874, 45] width 23 height 8
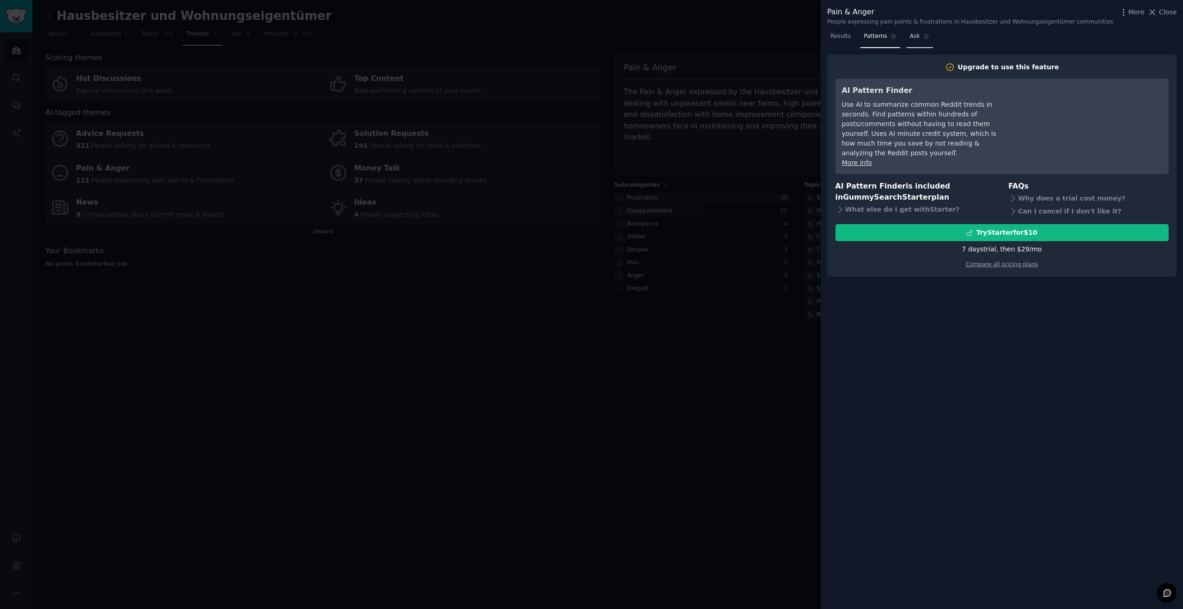
click at [914, 37] on span "Ask" at bounding box center [915, 36] width 10 height 8
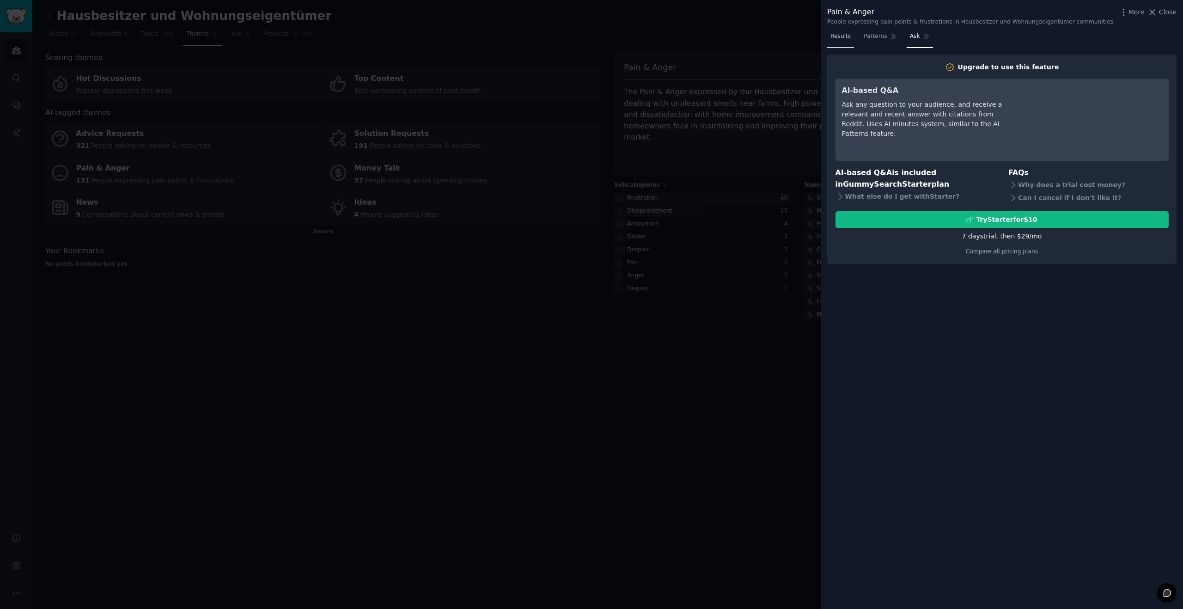
click at [840, 36] on span "Results" at bounding box center [840, 36] width 20 height 8
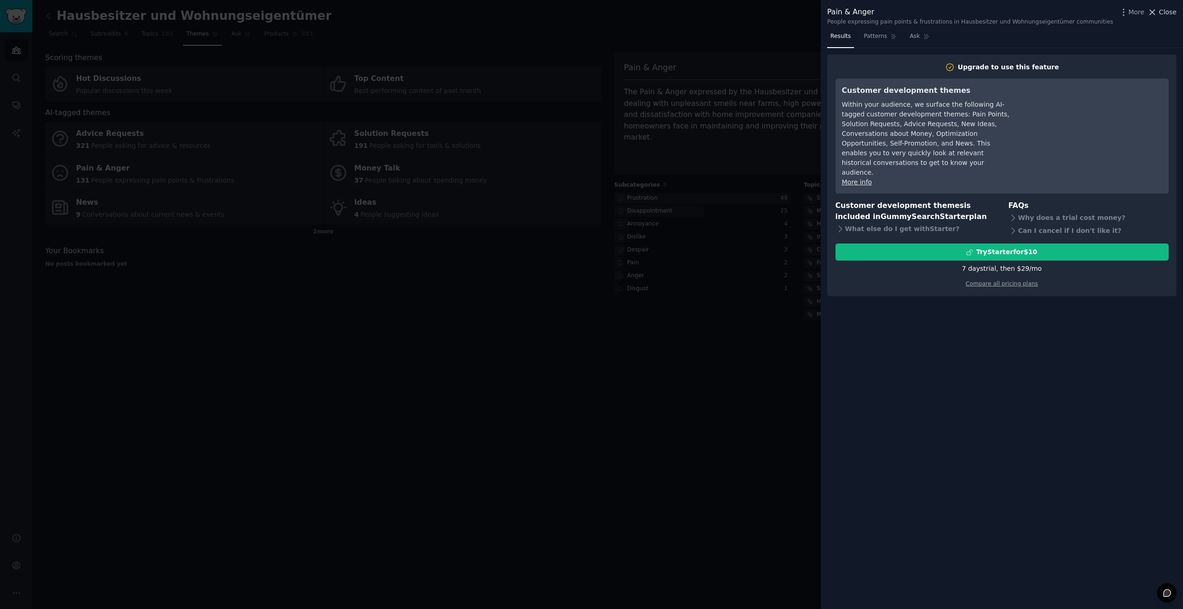
click at [1160, 14] on span "Close" at bounding box center [1168, 12] width 18 height 10
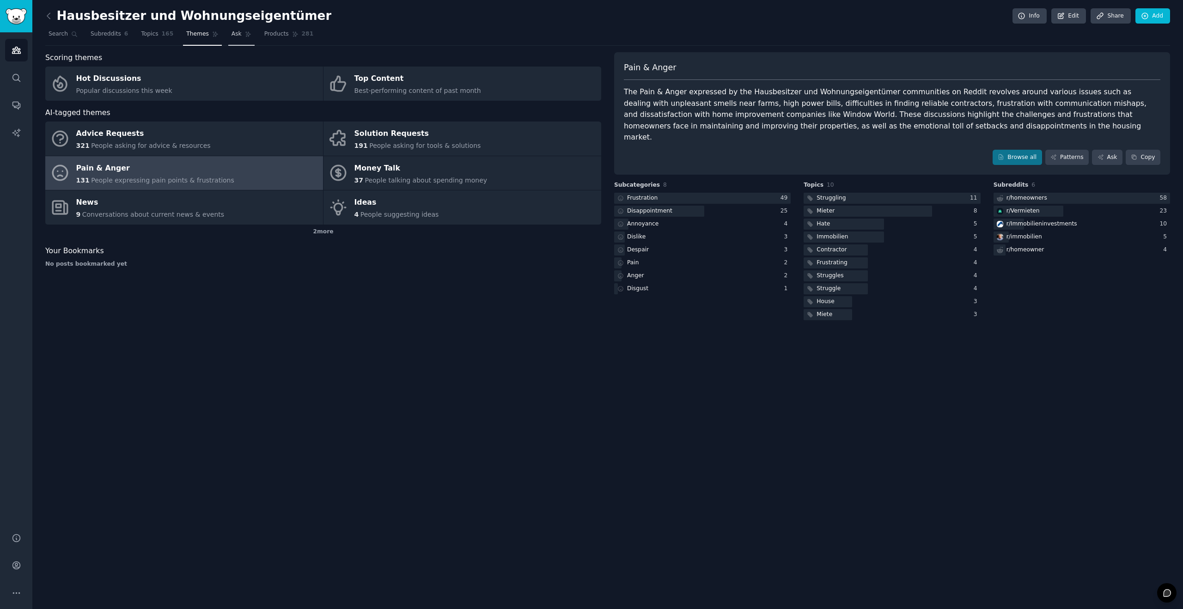
click at [232, 36] on span "Ask" at bounding box center [236, 34] width 10 height 8
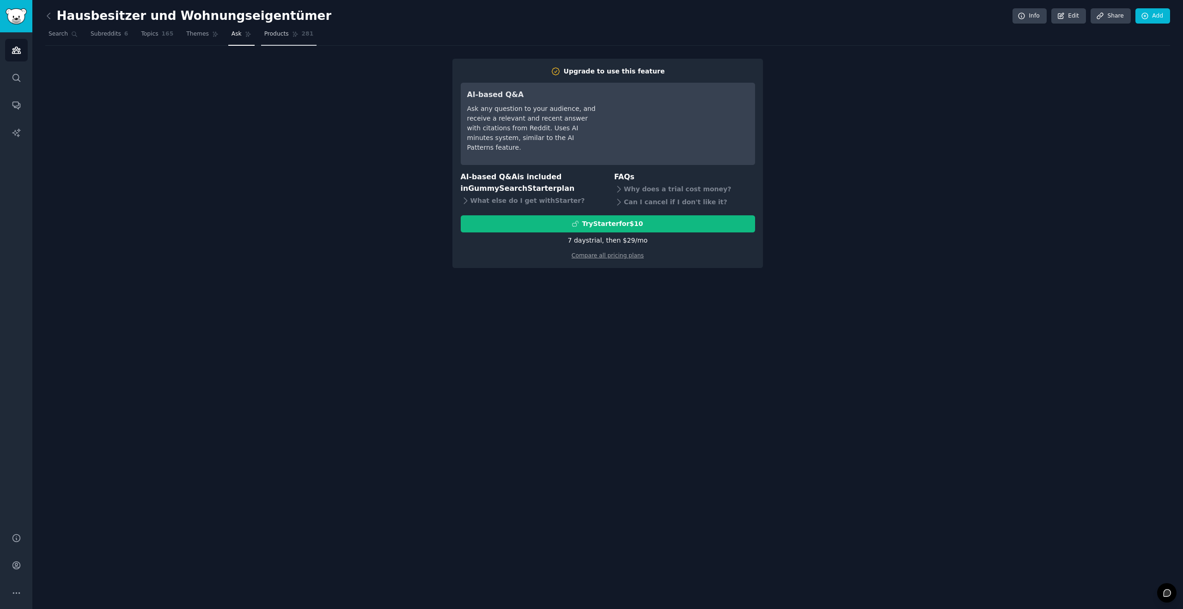
click at [273, 29] on link "Products 281" at bounding box center [288, 36] width 55 height 19
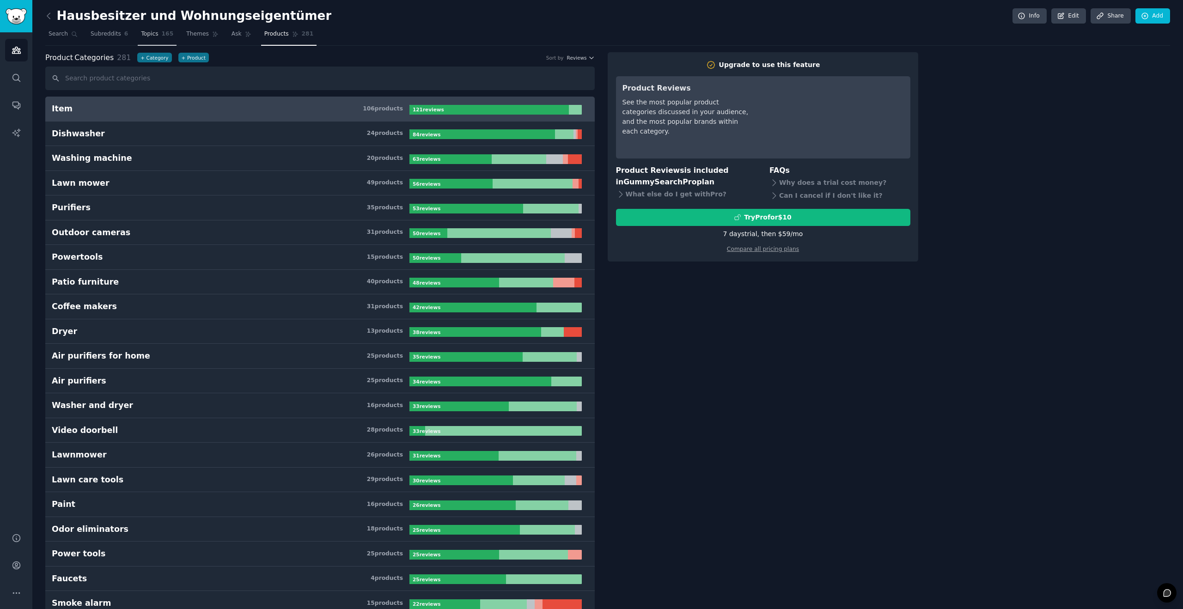
click at [146, 34] on span "Topics" at bounding box center [149, 34] width 17 height 8
